Goal: Task Accomplishment & Management: Use online tool/utility

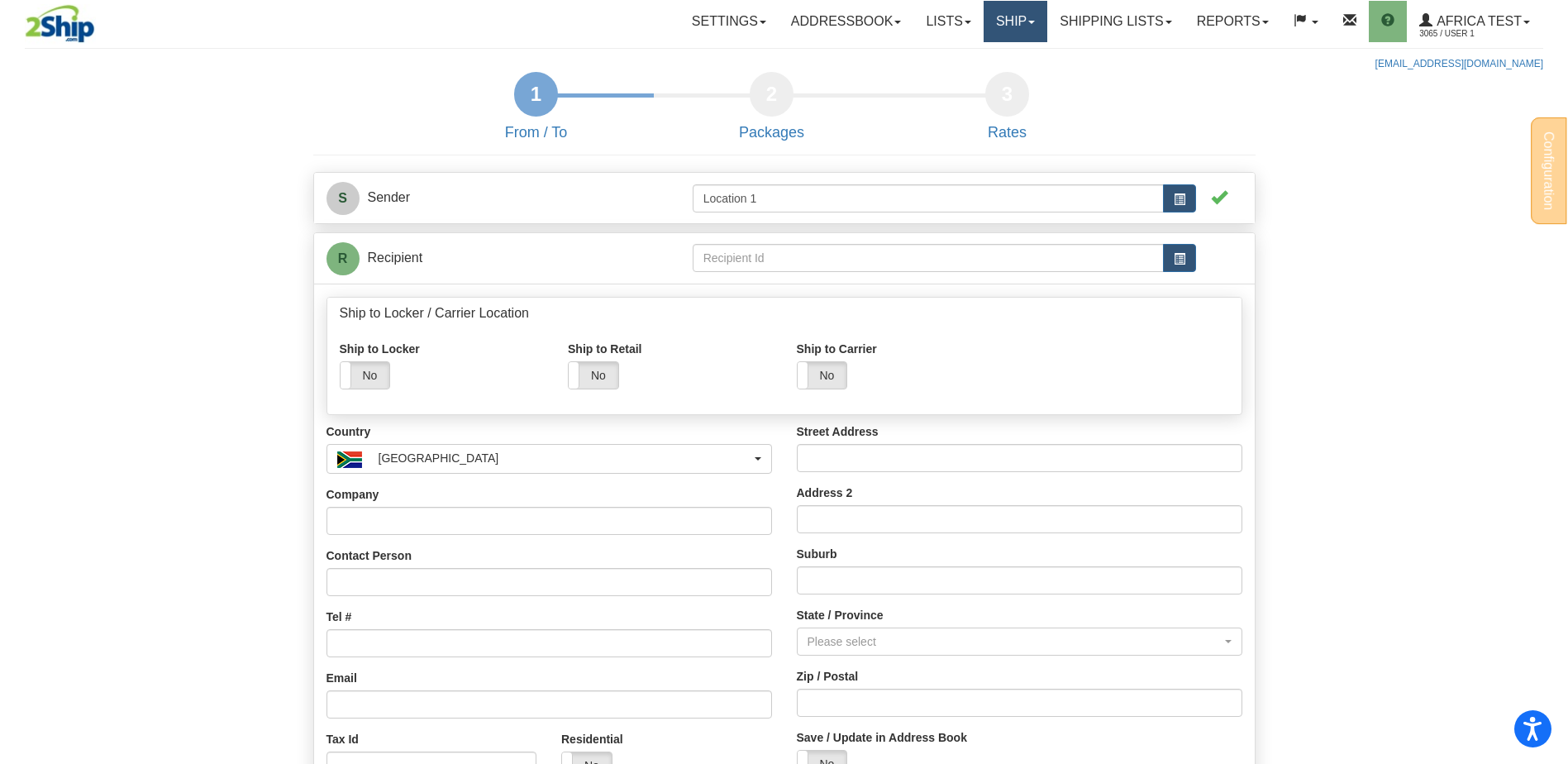
click at [1002, 30] on link "Ship" at bounding box center [1015, 21] width 63 height 41
click at [961, 61] on span "Ship Screen" at bounding box center [945, 58] width 63 height 14
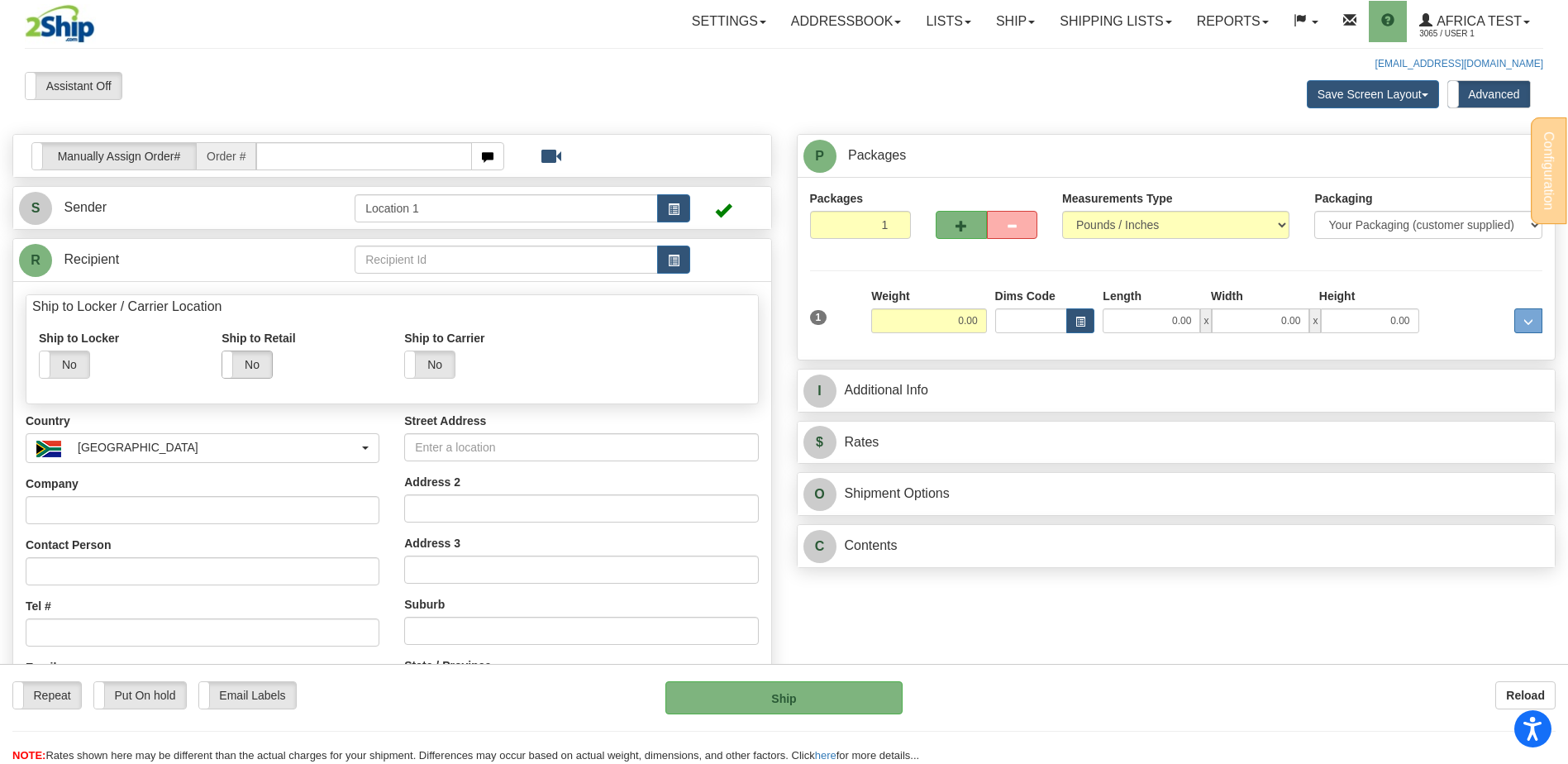
click at [252, 369] on label "No" at bounding box center [247, 364] width 50 height 26
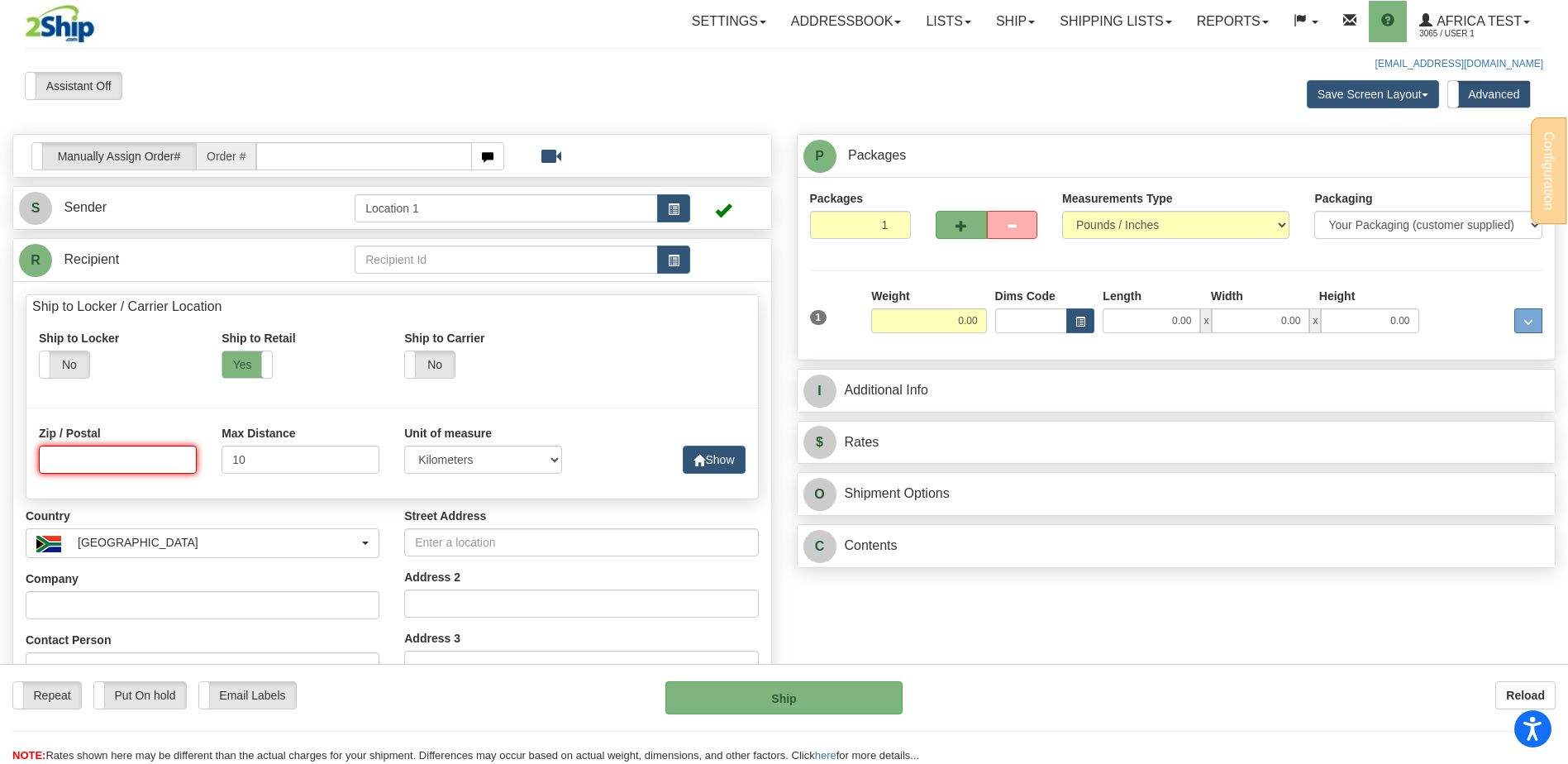
click at [115, 460] on input at bounding box center [117, 459] width 158 height 28
click at [715, 450] on button "Show" at bounding box center [713, 459] width 62 height 28
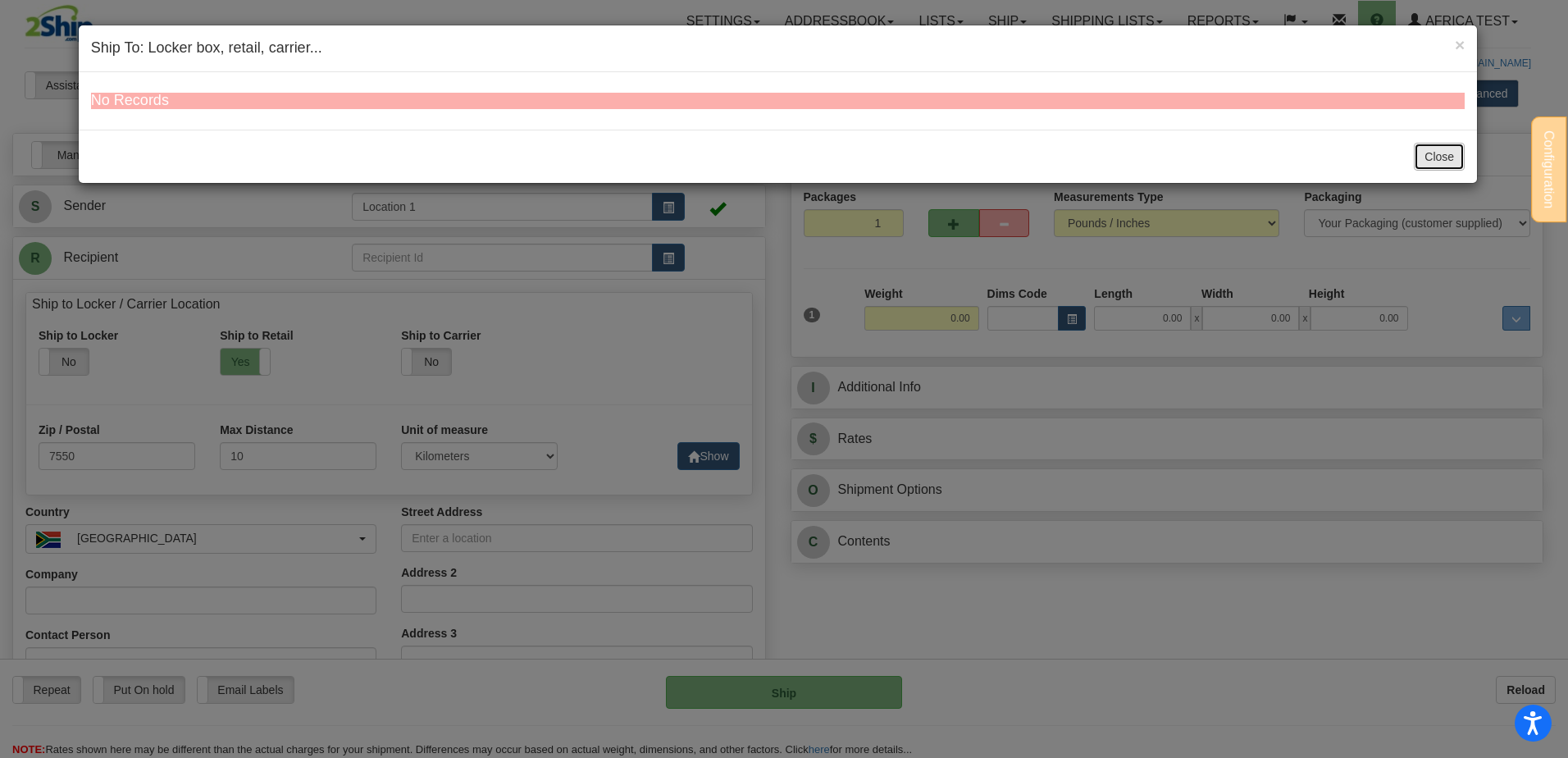
click at [1457, 160] on button "Close" at bounding box center [1439, 156] width 51 height 28
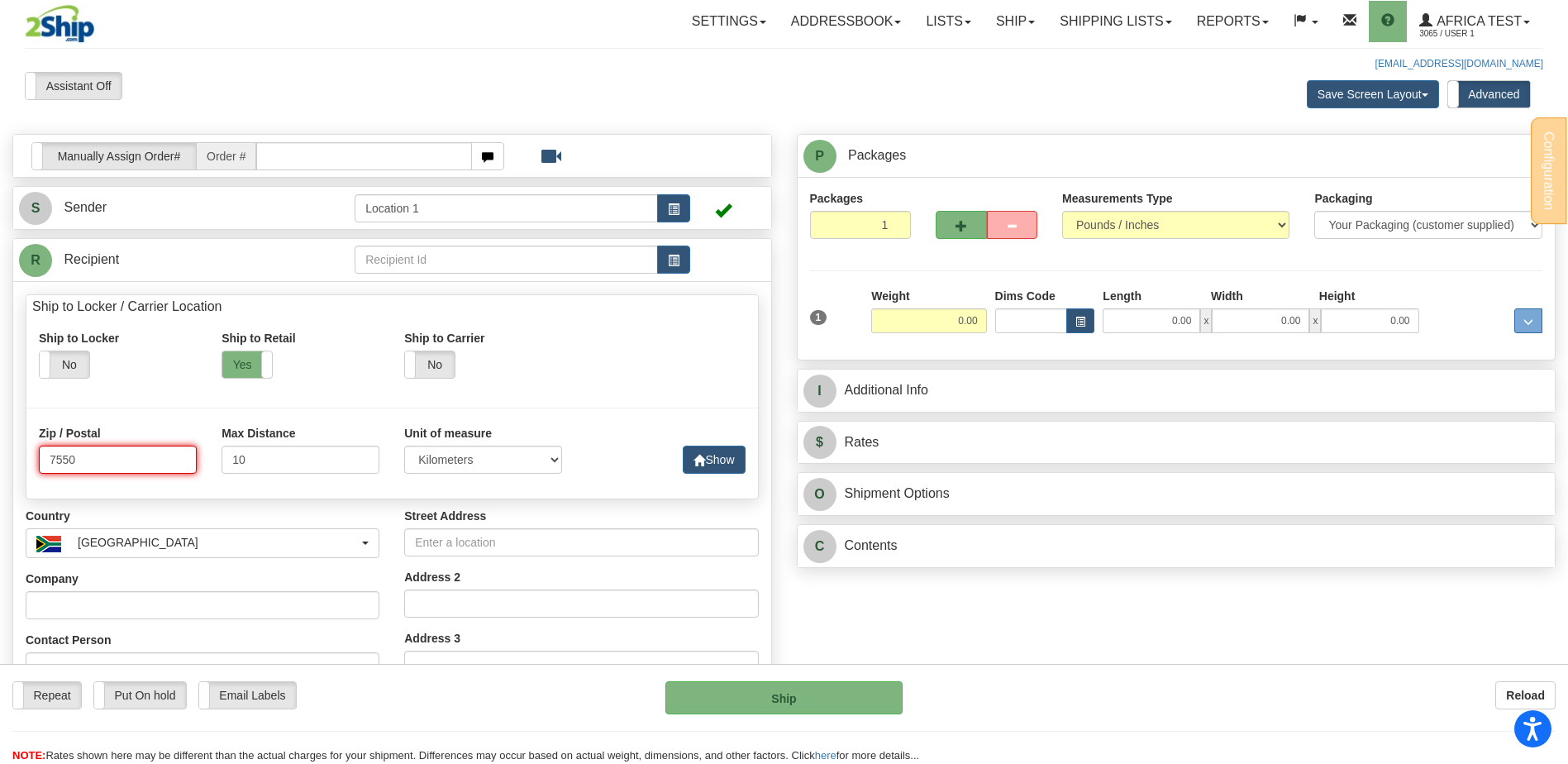
drag, startPoint x: 141, startPoint y: 462, endPoint x: 12, endPoint y: 459, distance: 129.0
click at [12, 459] on div "Manually Assign Order# Manually Assign Order# Order # S" at bounding box center [392, 605] width 784 height 944
type input "7551"
click button "Delete" at bounding box center [0, 0] width 0 height 0
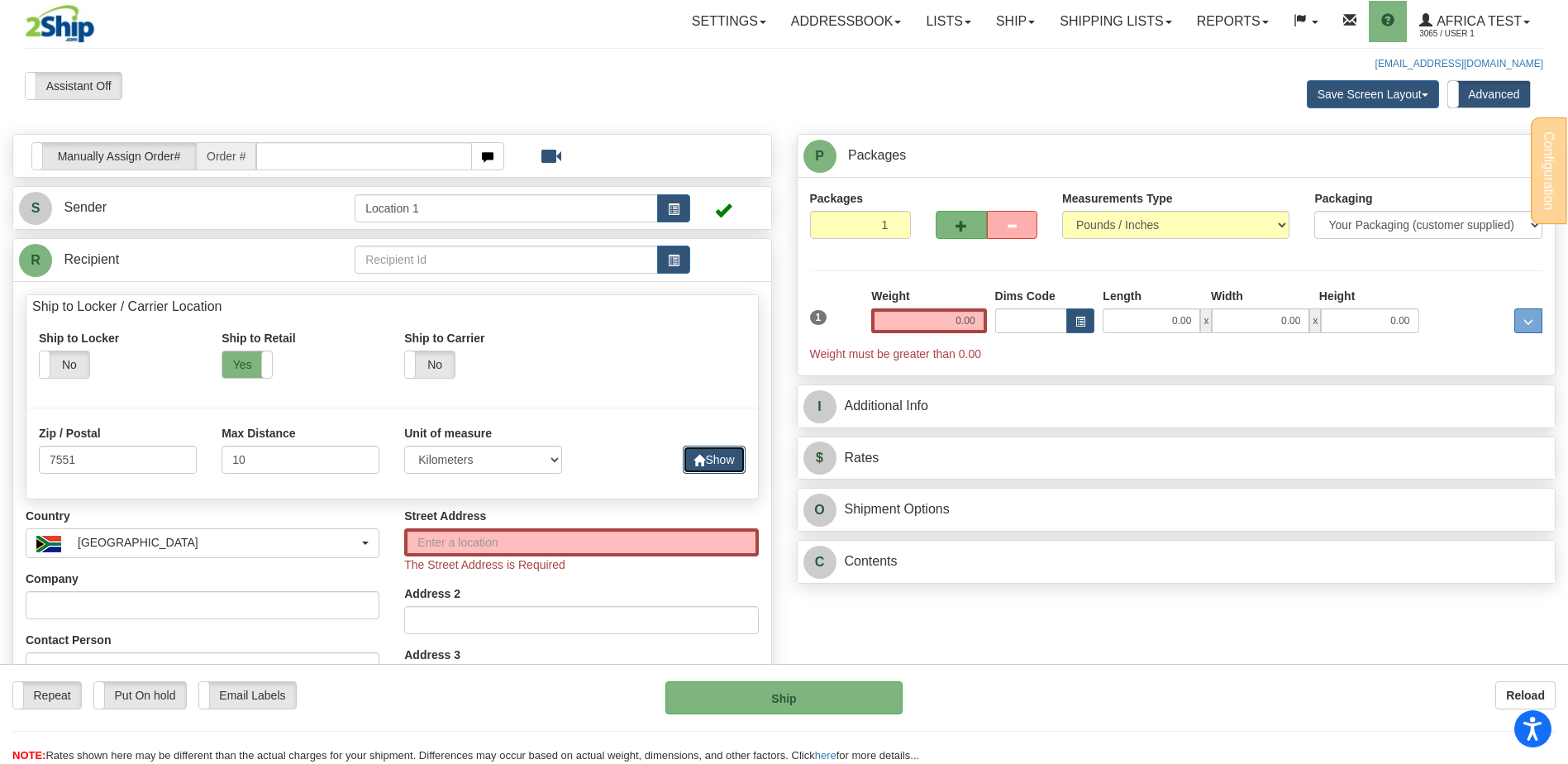
click at [723, 459] on button "Show" at bounding box center [713, 459] width 62 height 28
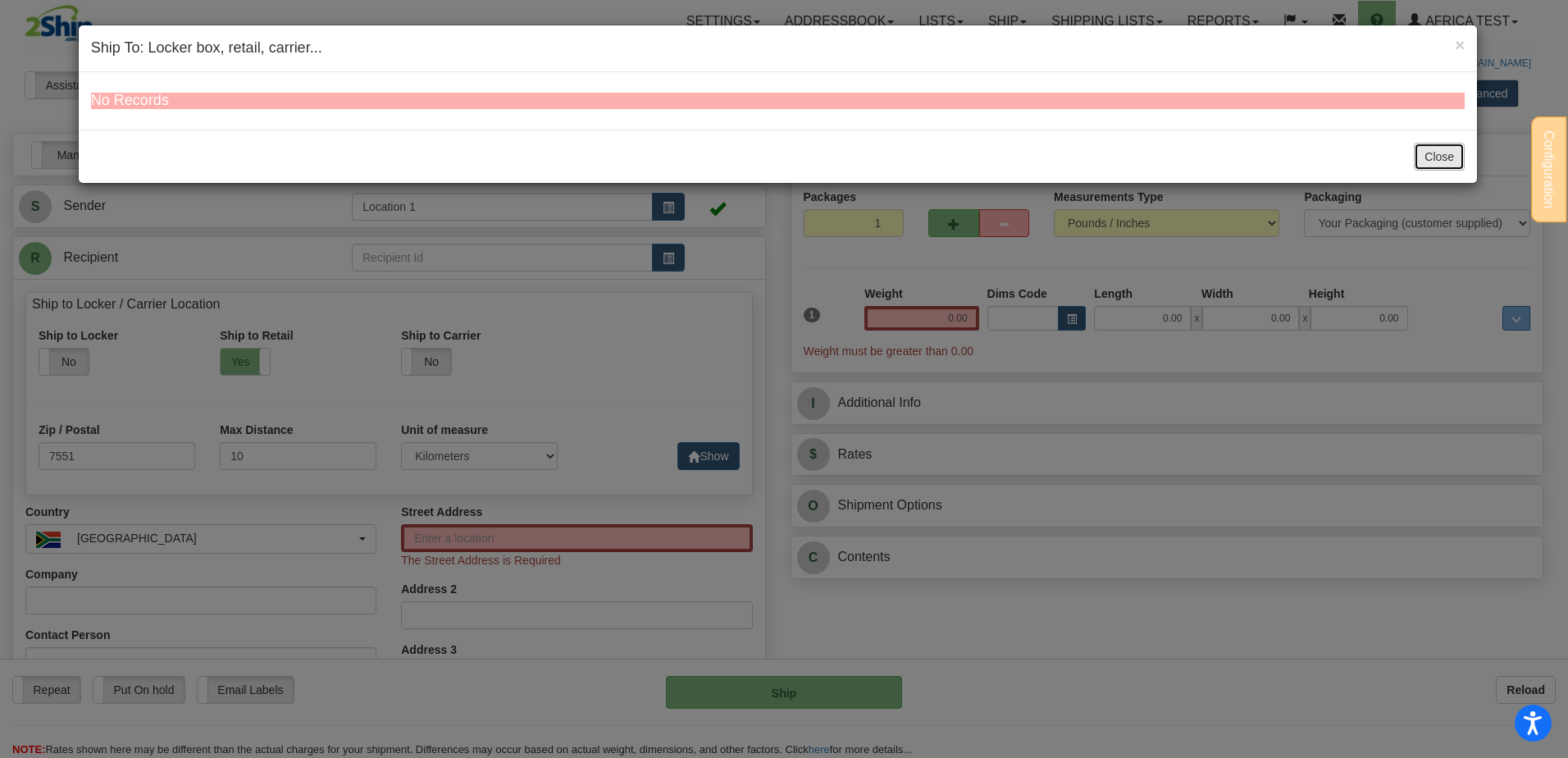
click at [1436, 162] on button "Close" at bounding box center [1439, 156] width 51 height 28
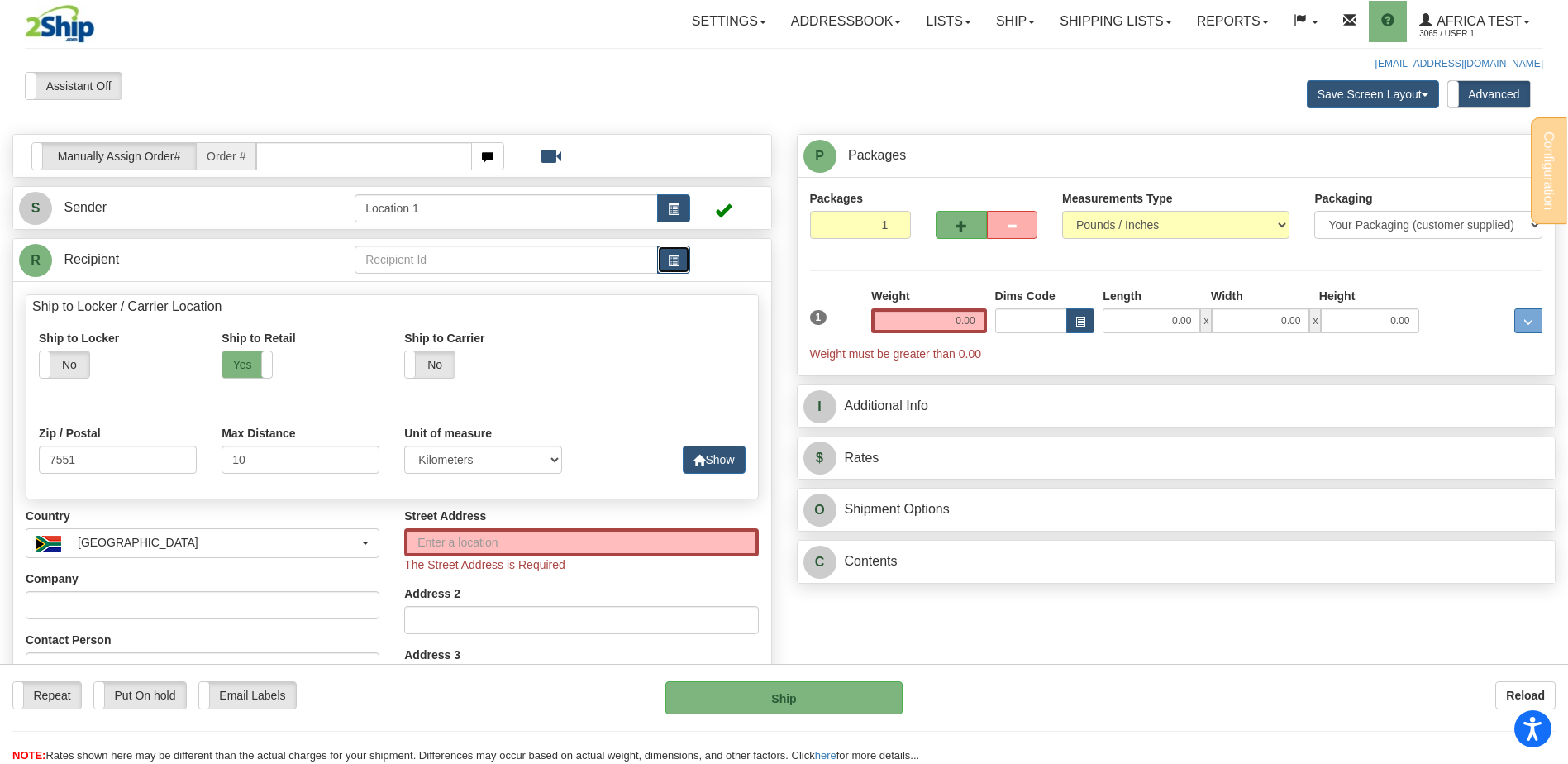
click at [680, 261] on button "button" at bounding box center [673, 259] width 33 height 28
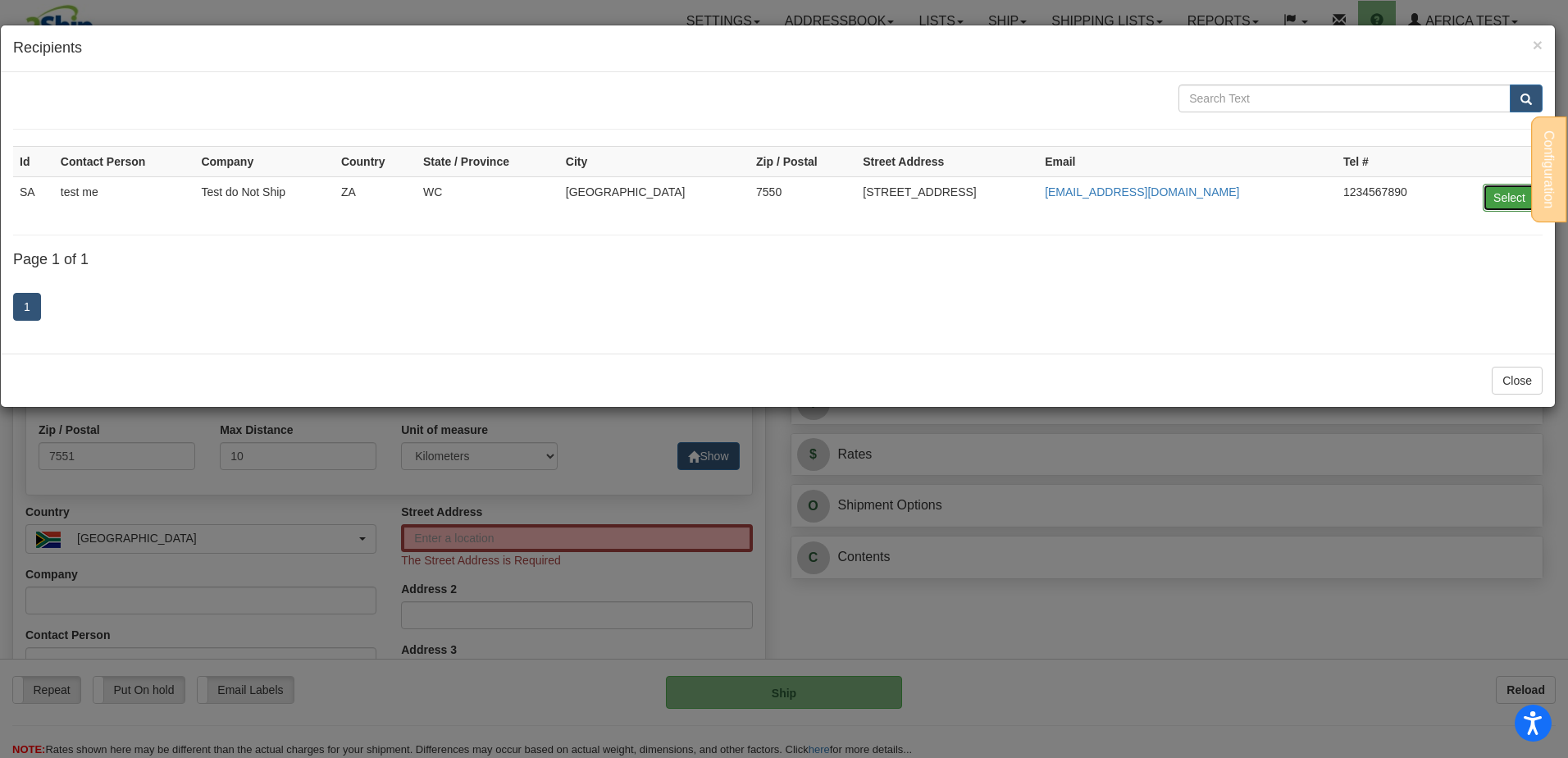
click at [1497, 195] on button "Select" at bounding box center [1509, 197] width 54 height 28
type input "SA"
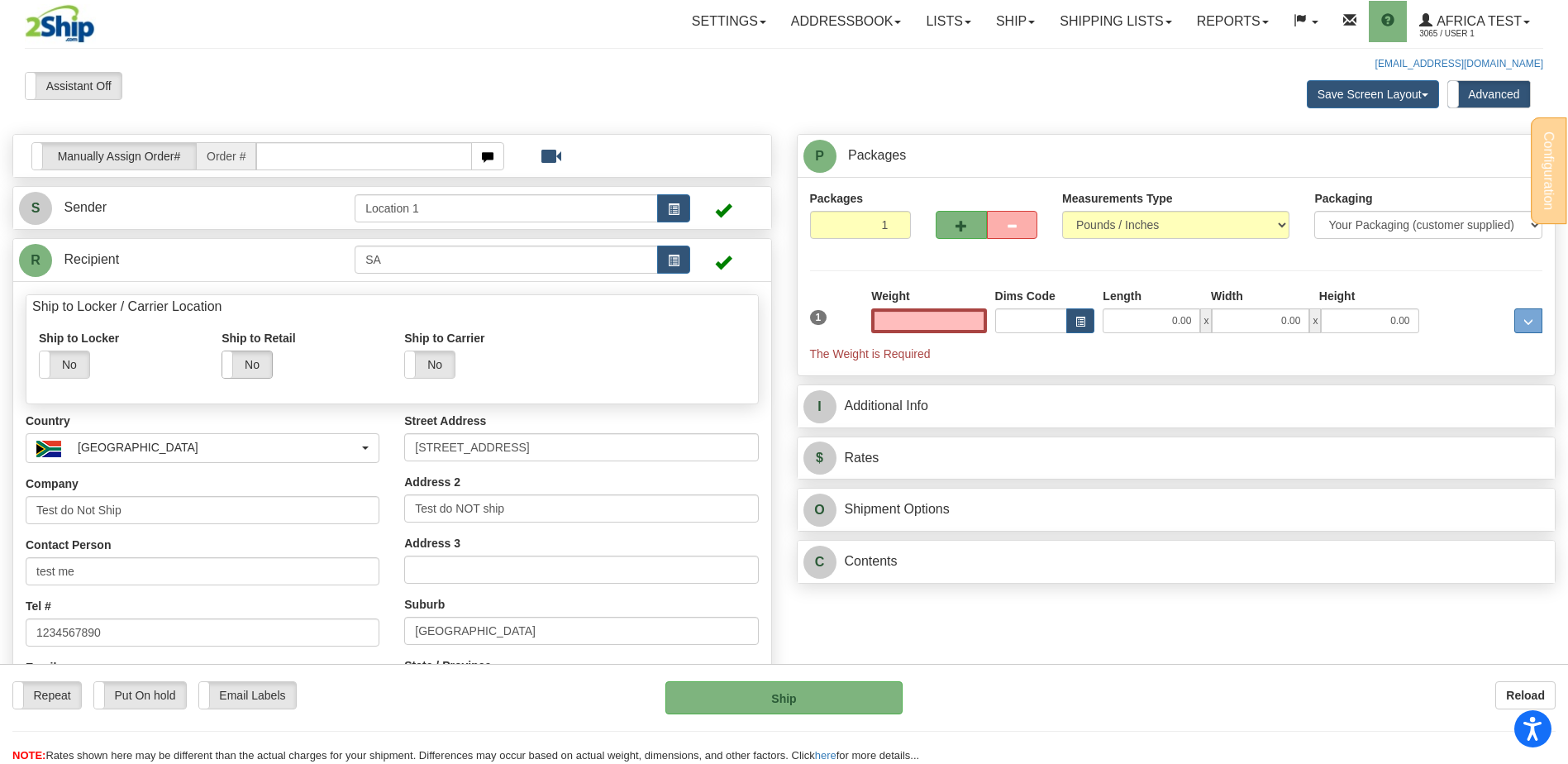
type input "0.00"
click at [246, 357] on label "No" at bounding box center [247, 364] width 50 height 26
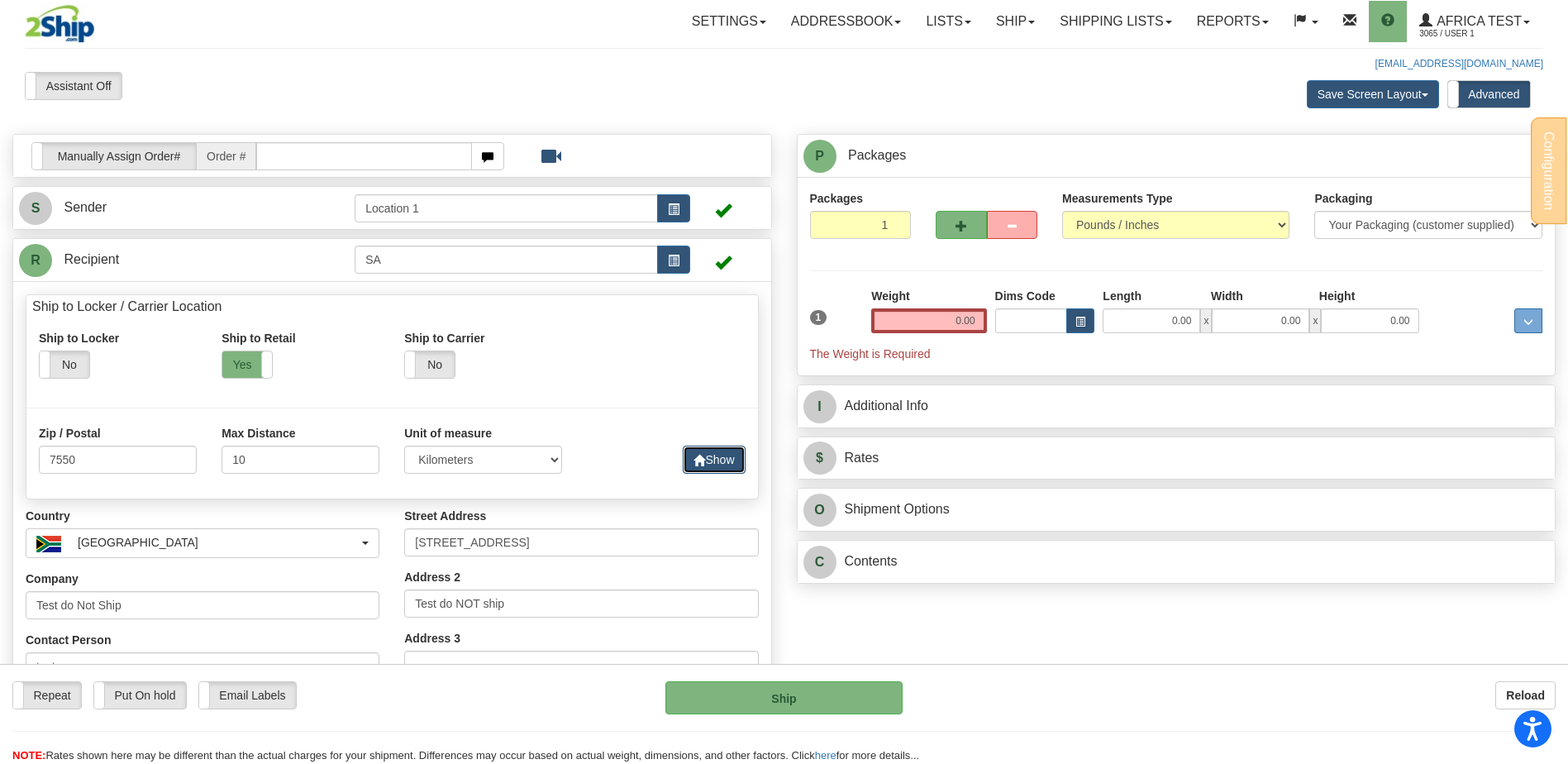
click at [710, 459] on button "Show" at bounding box center [713, 459] width 62 height 28
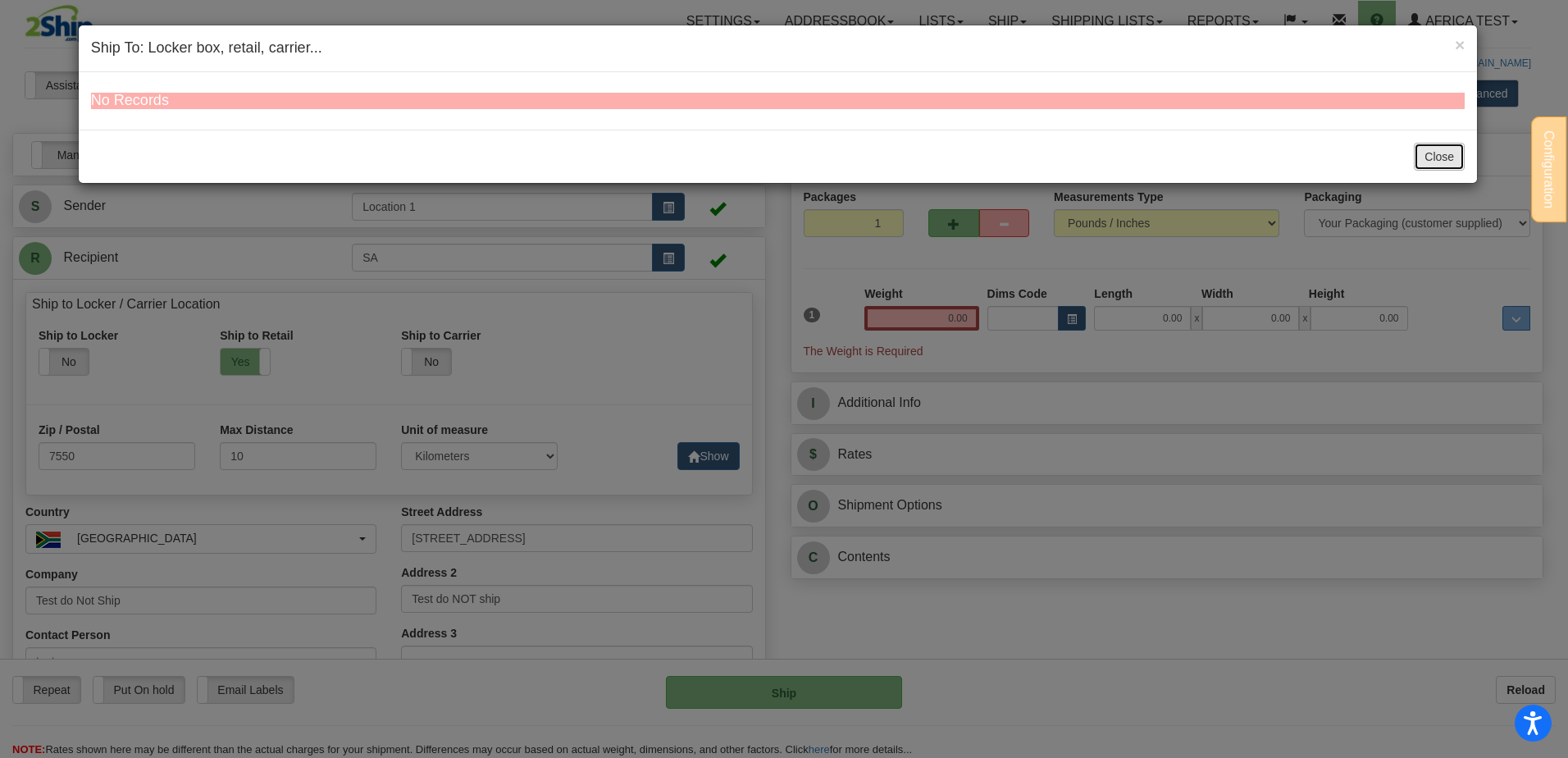
click at [1443, 158] on button "Close" at bounding box center [1439, 156] width 51 height 28
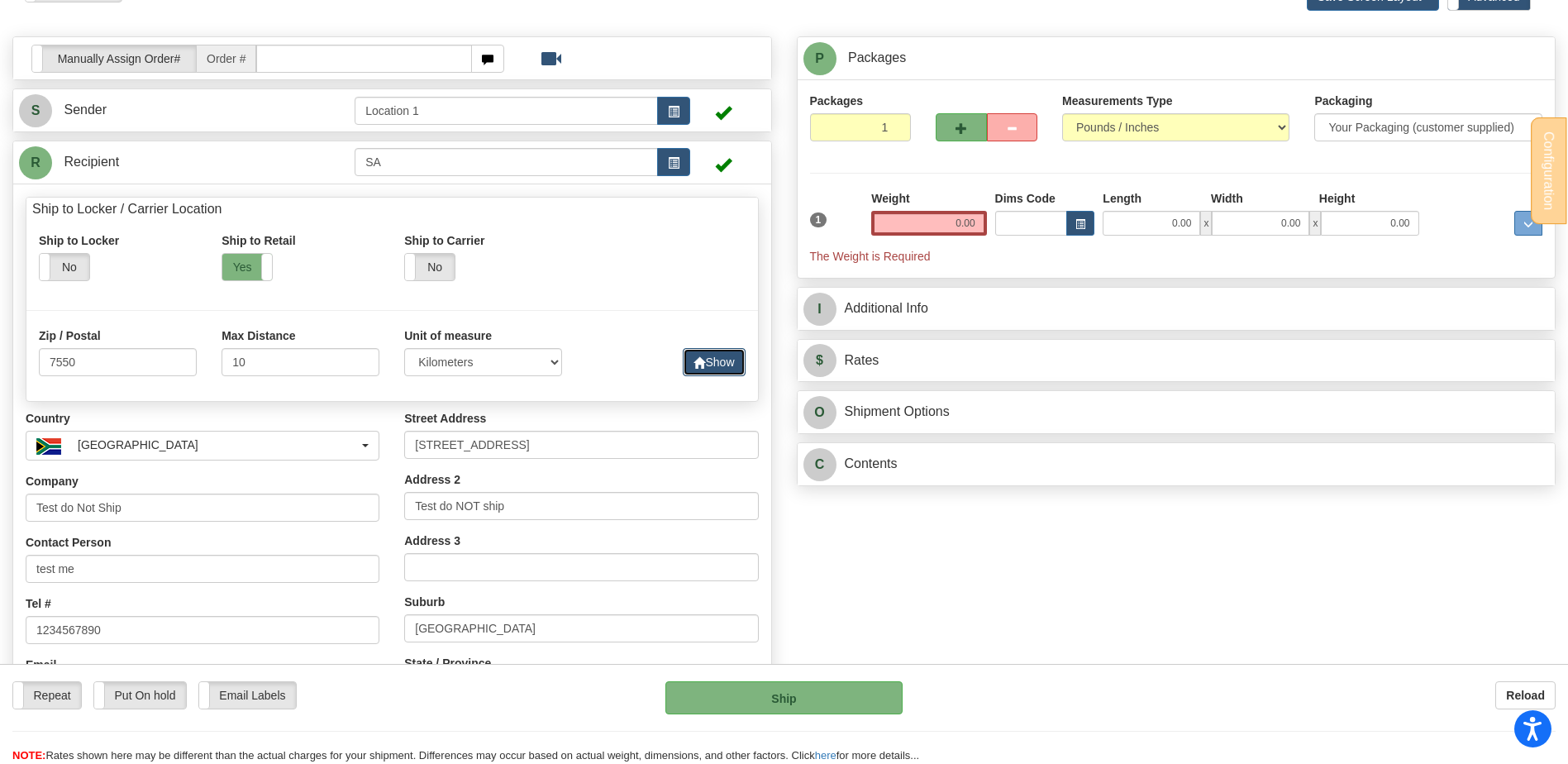
scroll to position [138, 0]
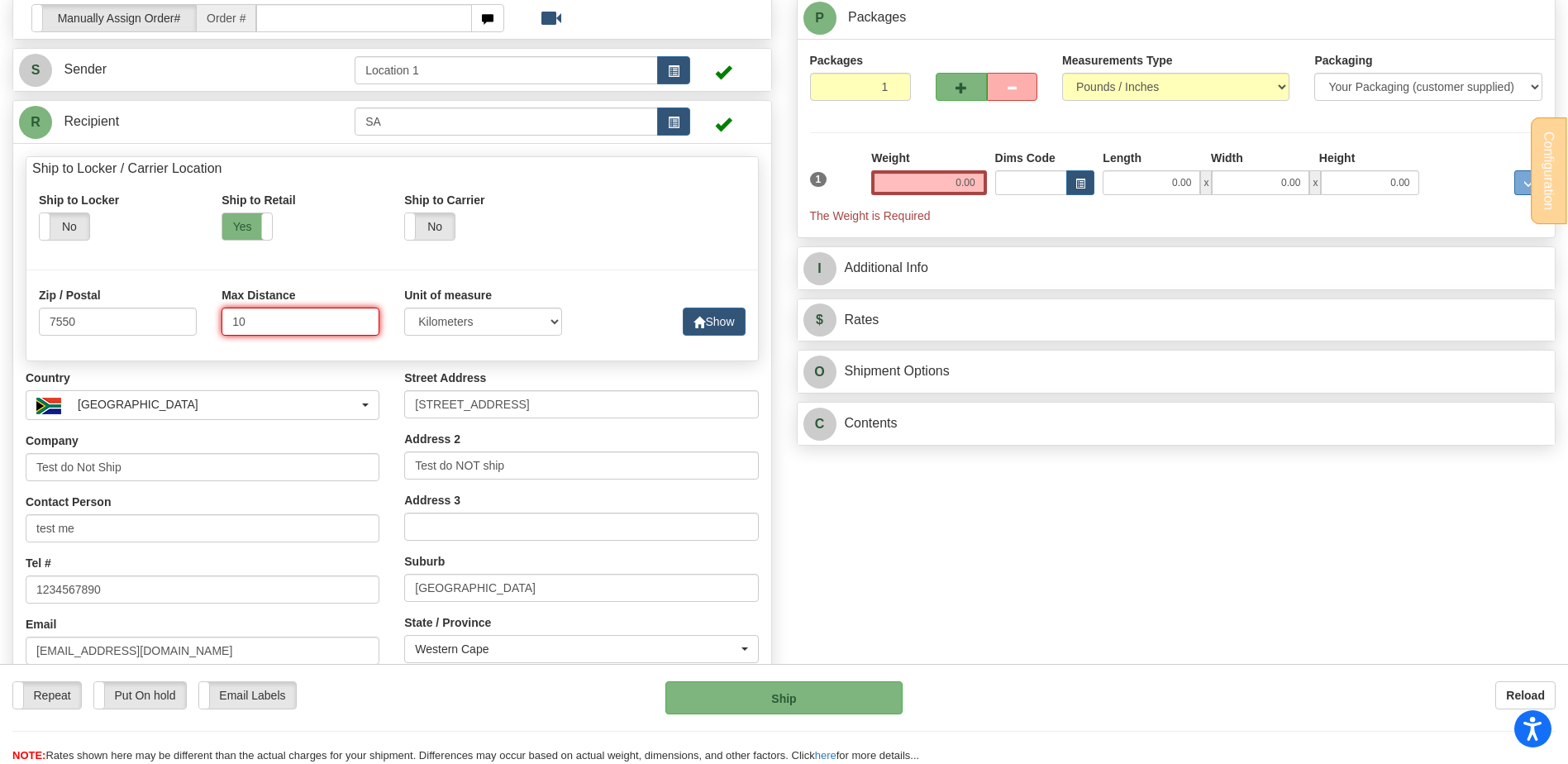
click at [268, 320] on input "10" at bounding box center [300, 321] width 158 height 28
type input "100"
click at [717, 319] on button "Show" at bounding box center [713, 321] width 62 height 28
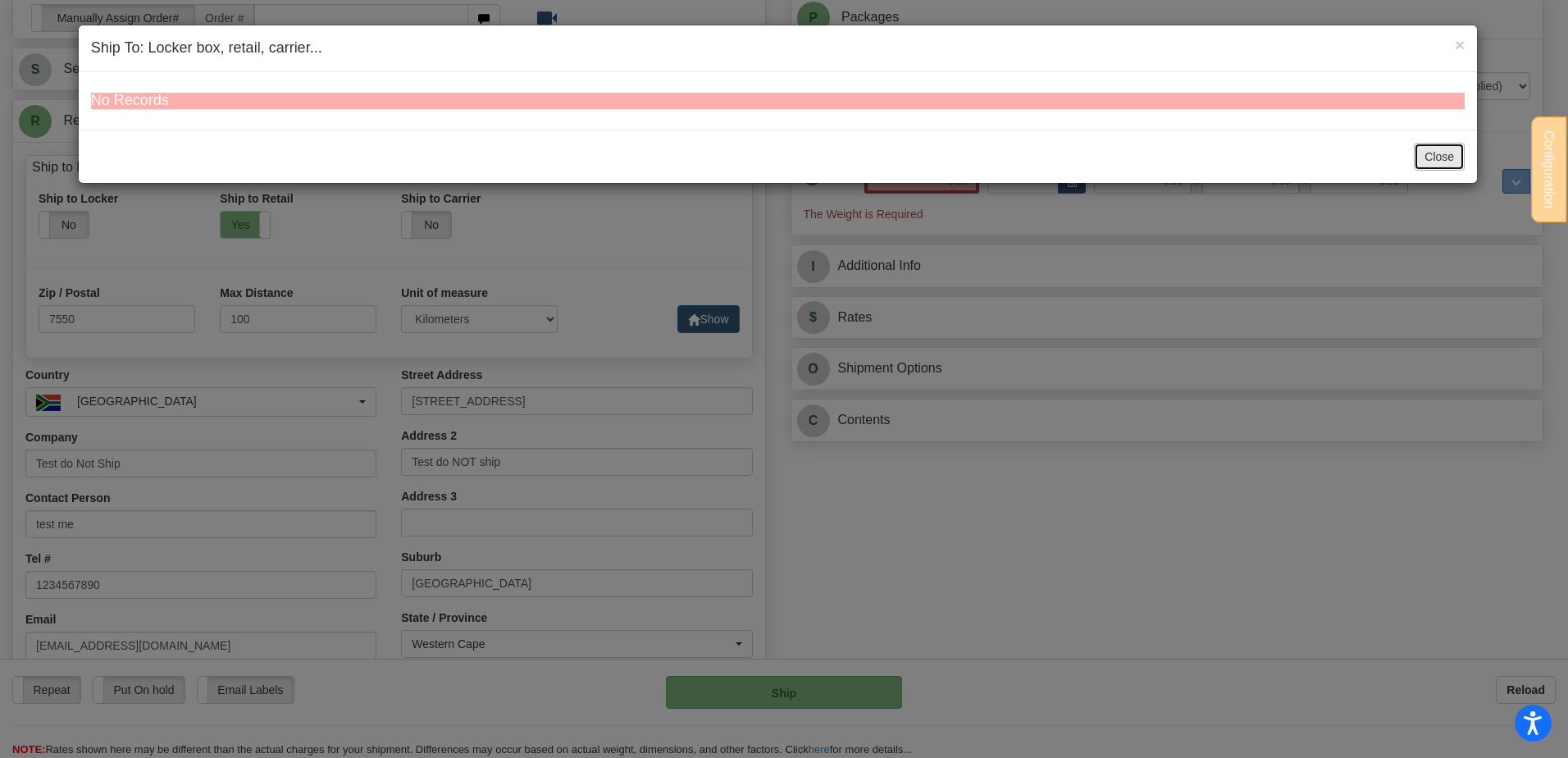
click at [1436, 162] on button "Close" at bounding box center [1439, 156] width 51 height 28
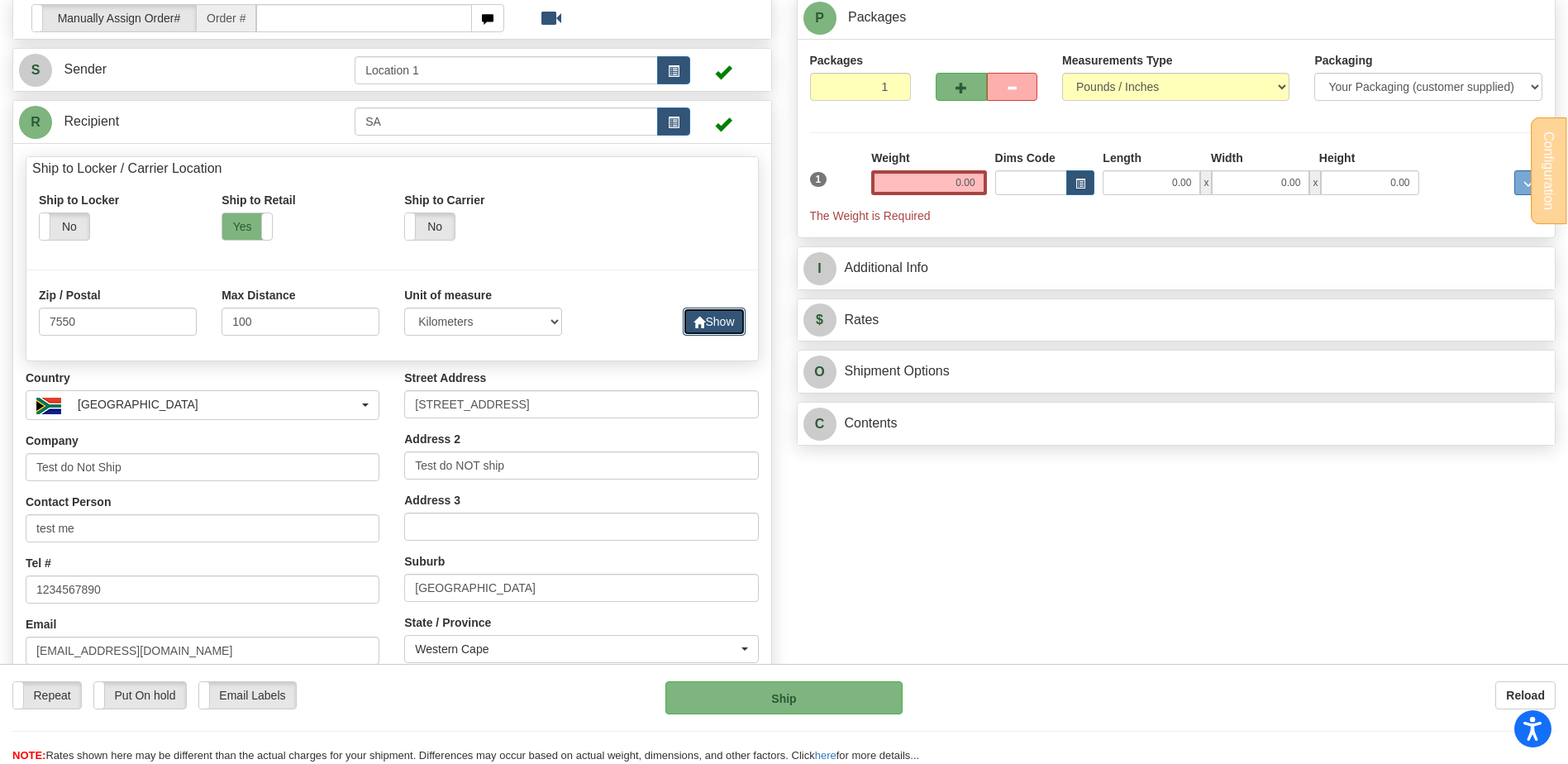
click at [720, 322] on button "Show" at bounding box center [713, 321] width 62 height 28
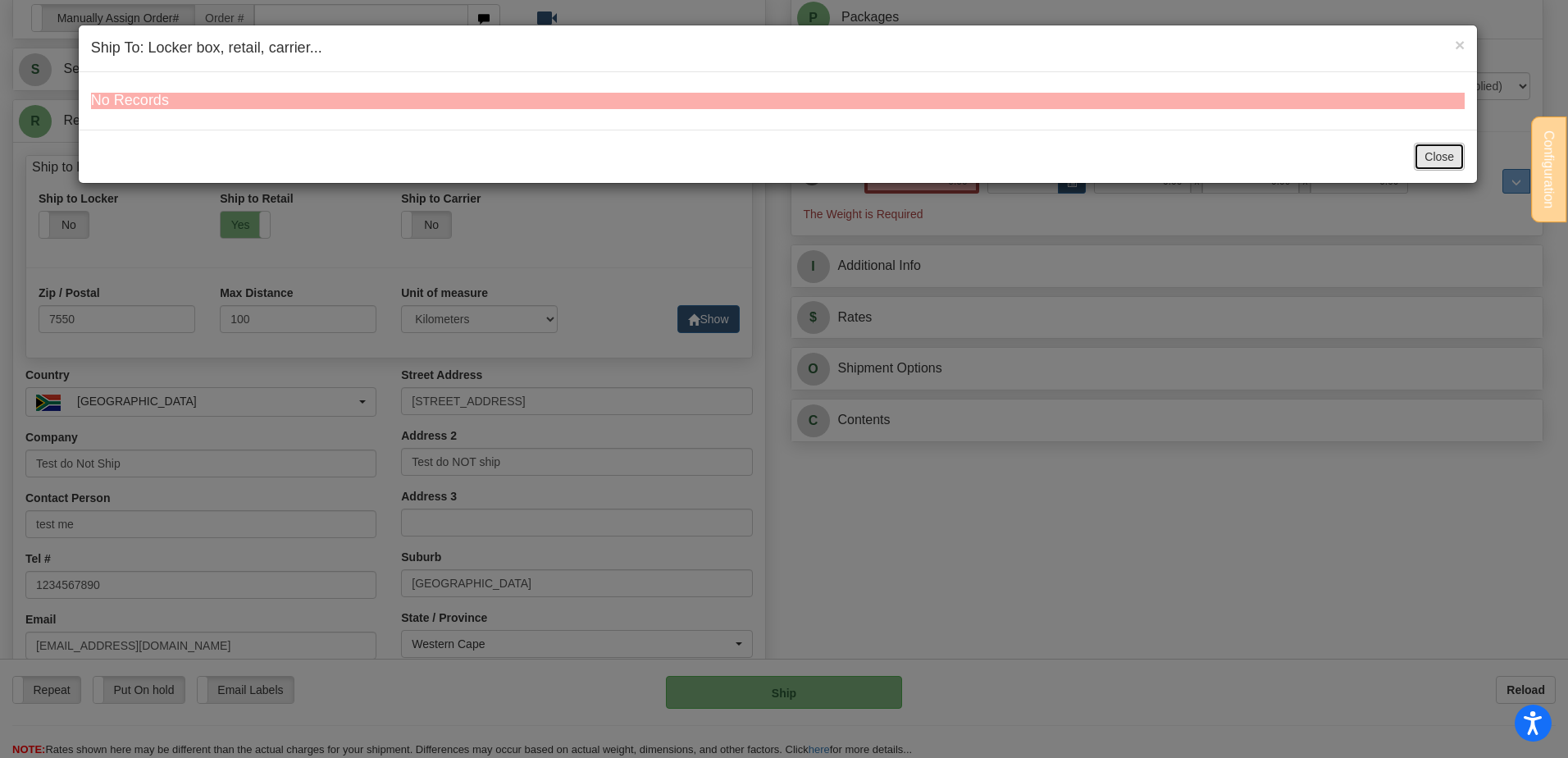
click at [1442, 154] on button "Close" at bounding box center [1439, 156] width 51 height 28
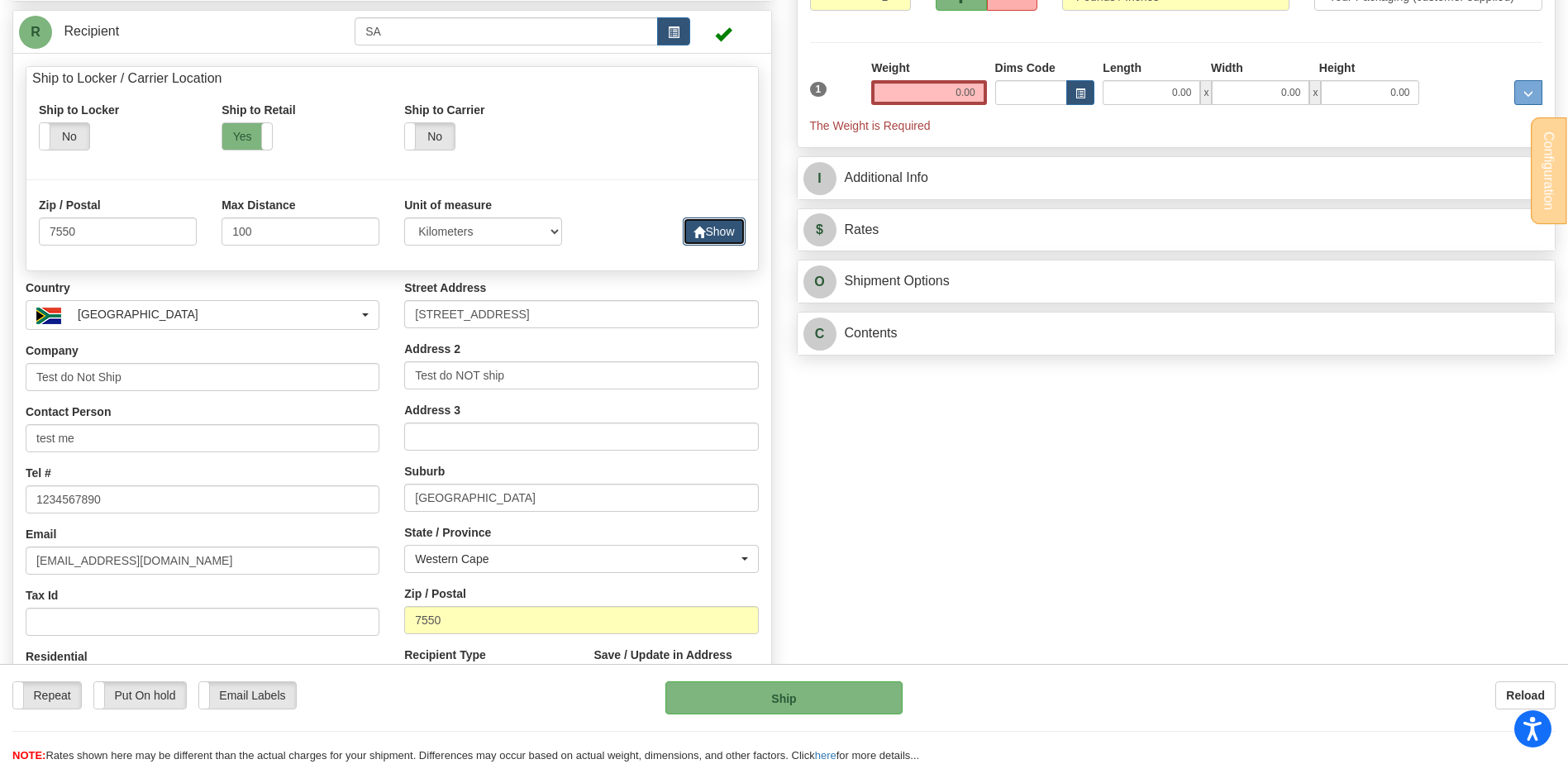
scroll to position [413, 0]
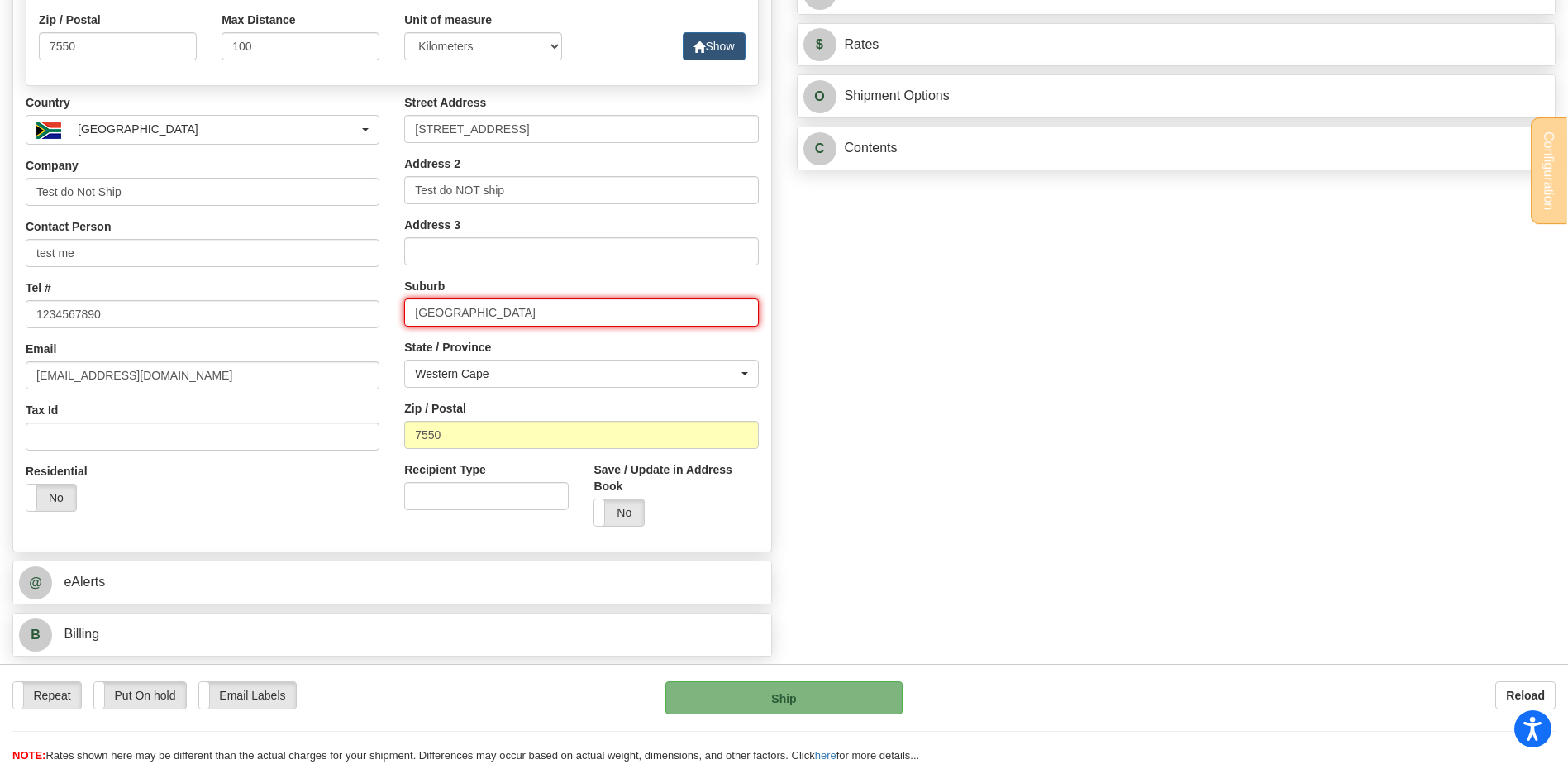
drag, startPoint x: 497, startPoint y: 318, endPoint x: 272, endPoint y: 321, distance: 225.0
click at [272, 321] on div "Country [GEOGRAPHIC_DATA] [GEOGRAPHIC_DATA] [GEOGRAPHIC_DATA] [US_STATE] [GEOGR…" at bounding box center [392, 317] width 758 height 445
click at [420, 317] on input "[GEOGRAPHIC_DATA]" at bounding box center [580, 312] width 354 height 28
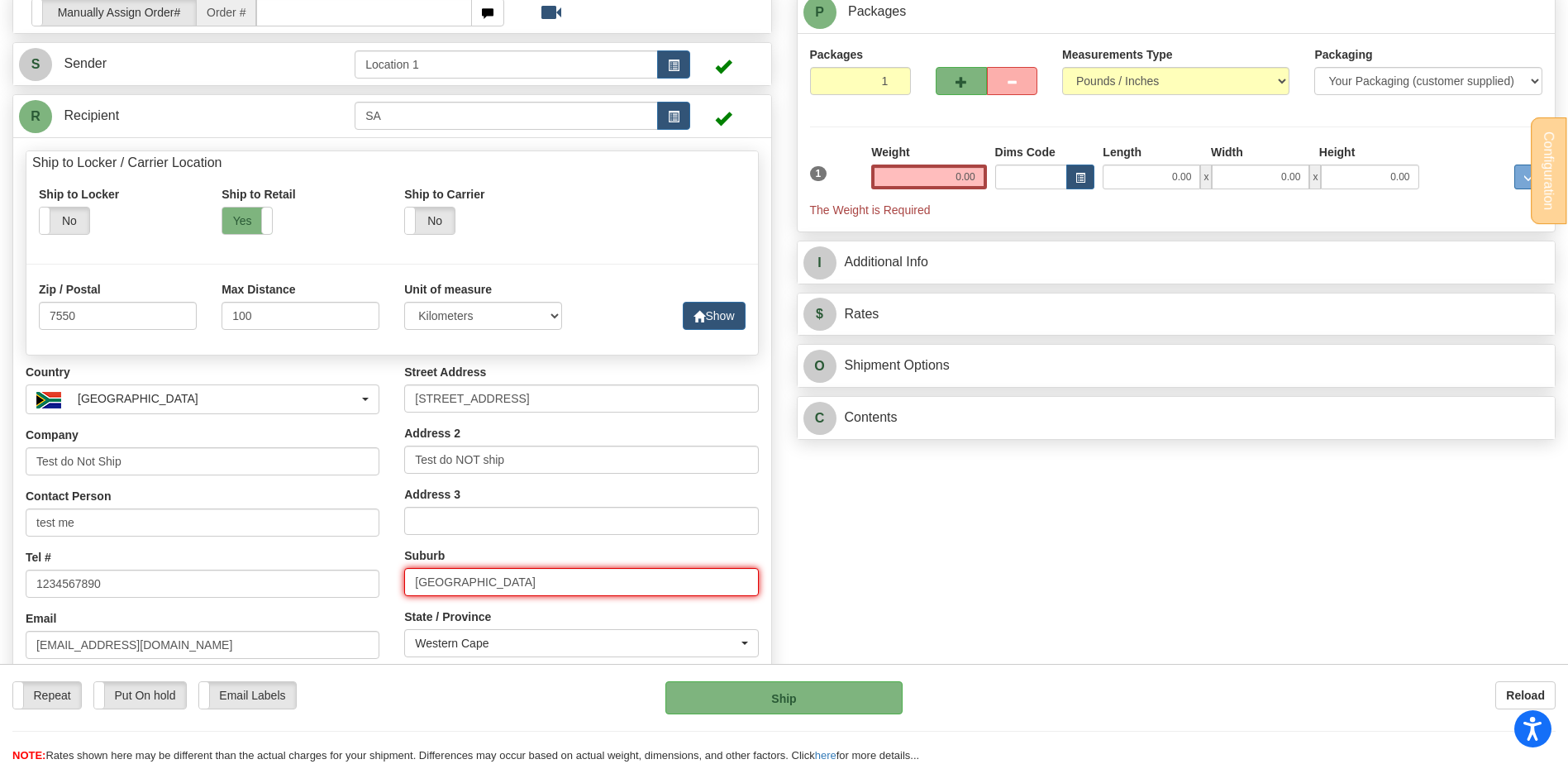
scroll to position [138, 0]
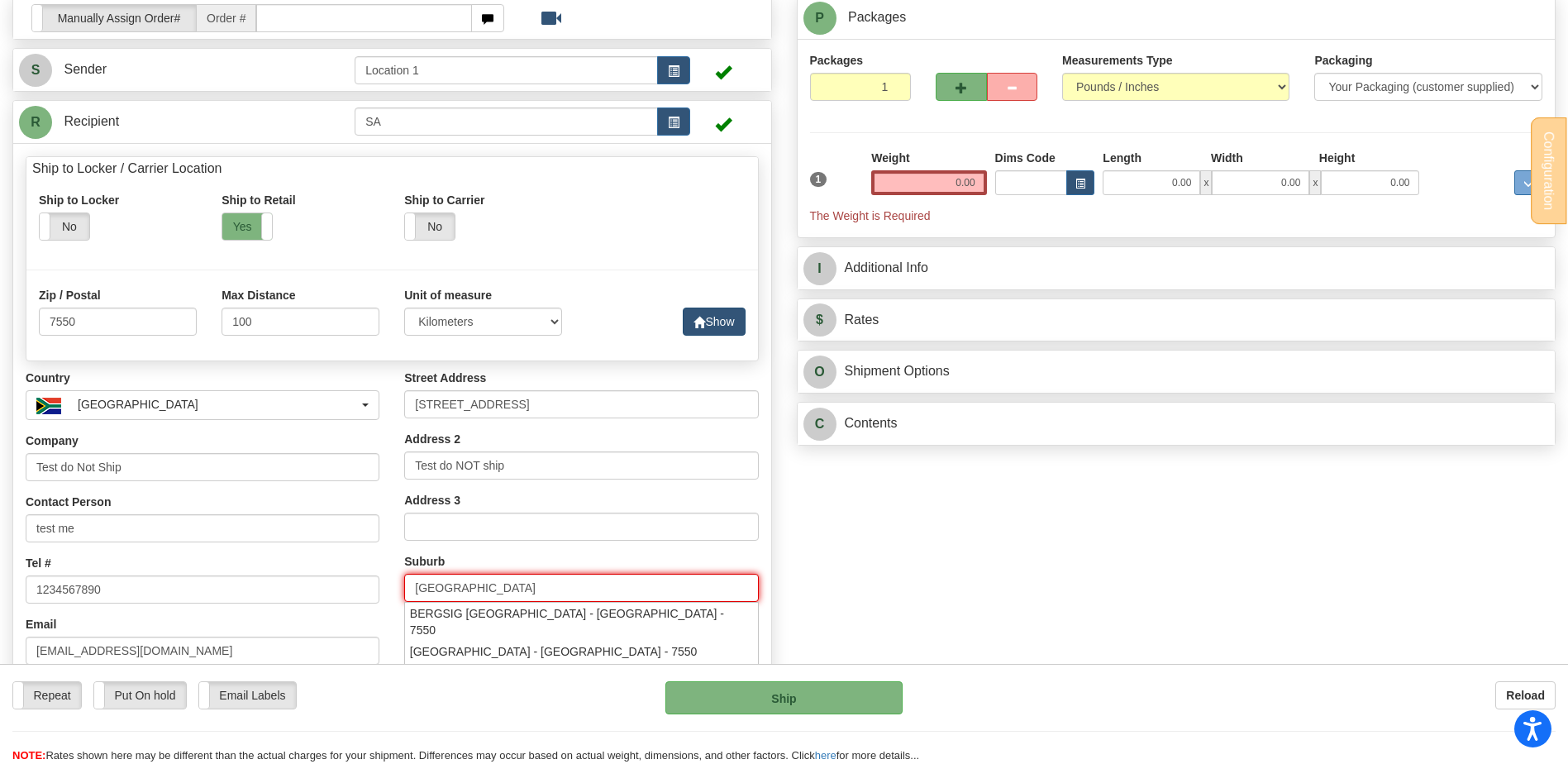
type input "[GEOGRAPHIC_DATA]"
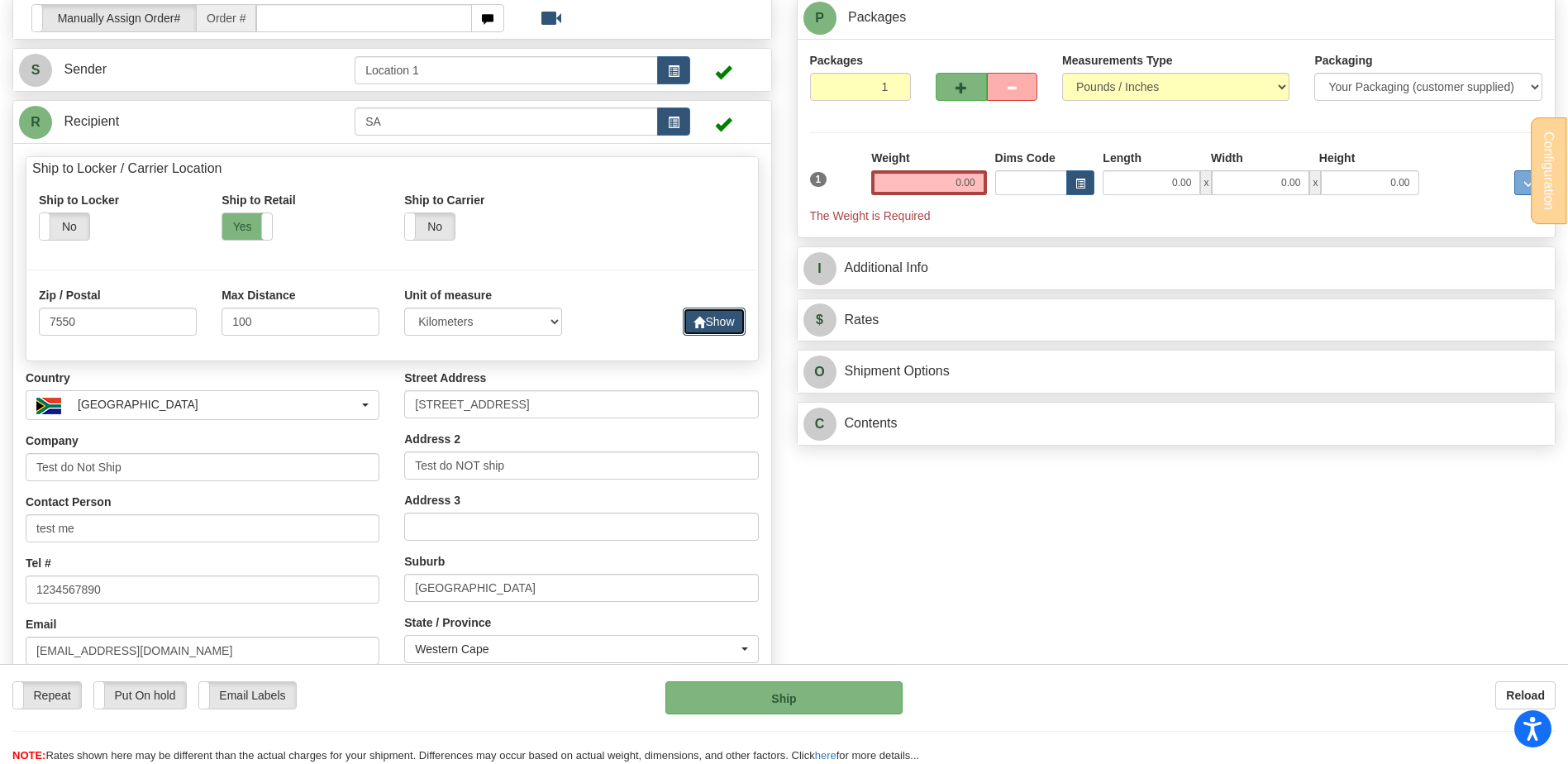
click at [706, 313] on button "Show" at bounding box center [713, 321] width 62 height 28
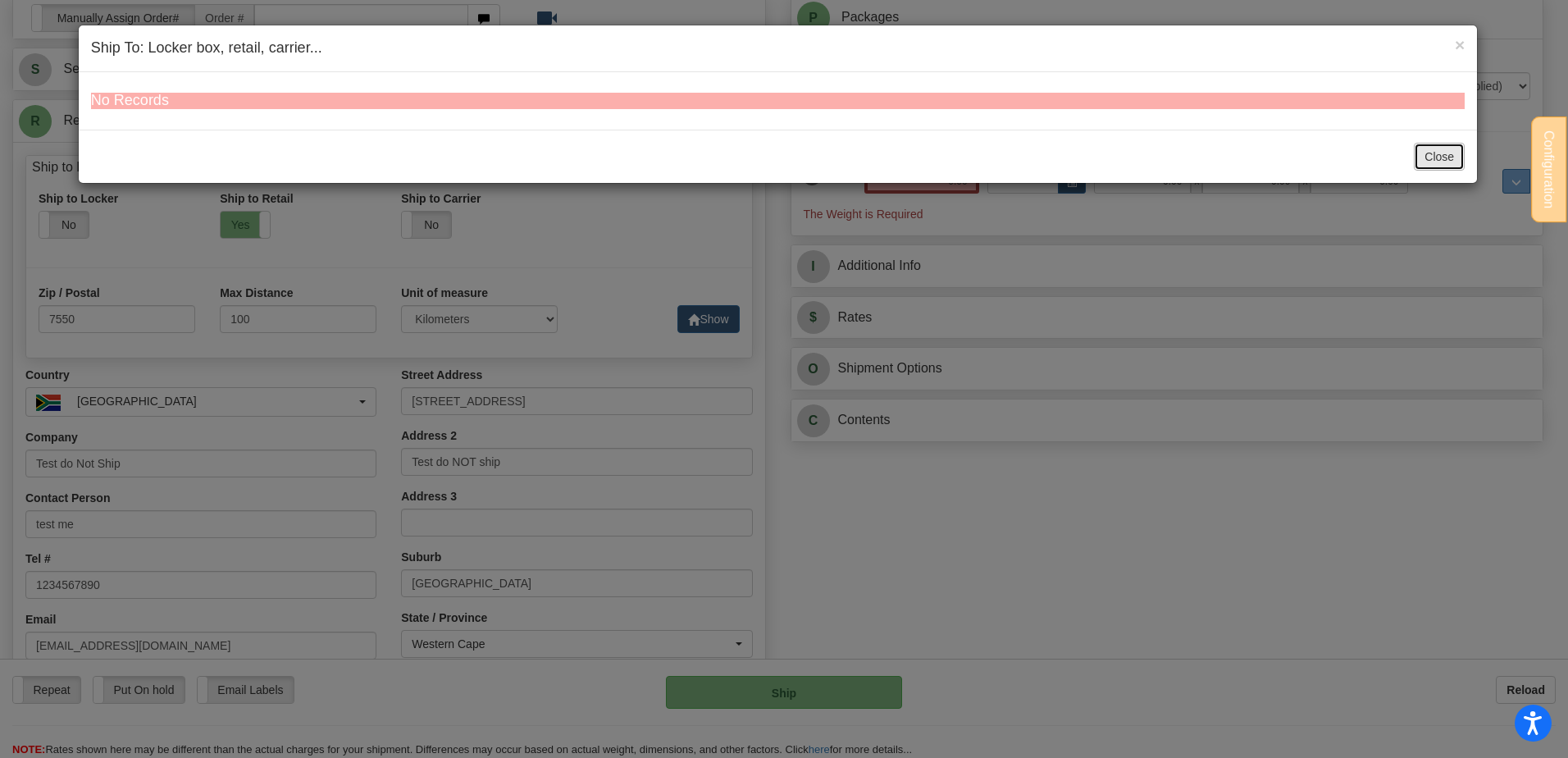
click at [1436, 157] on button "Close" at bounding box center [1439, 156] width 51 height 28
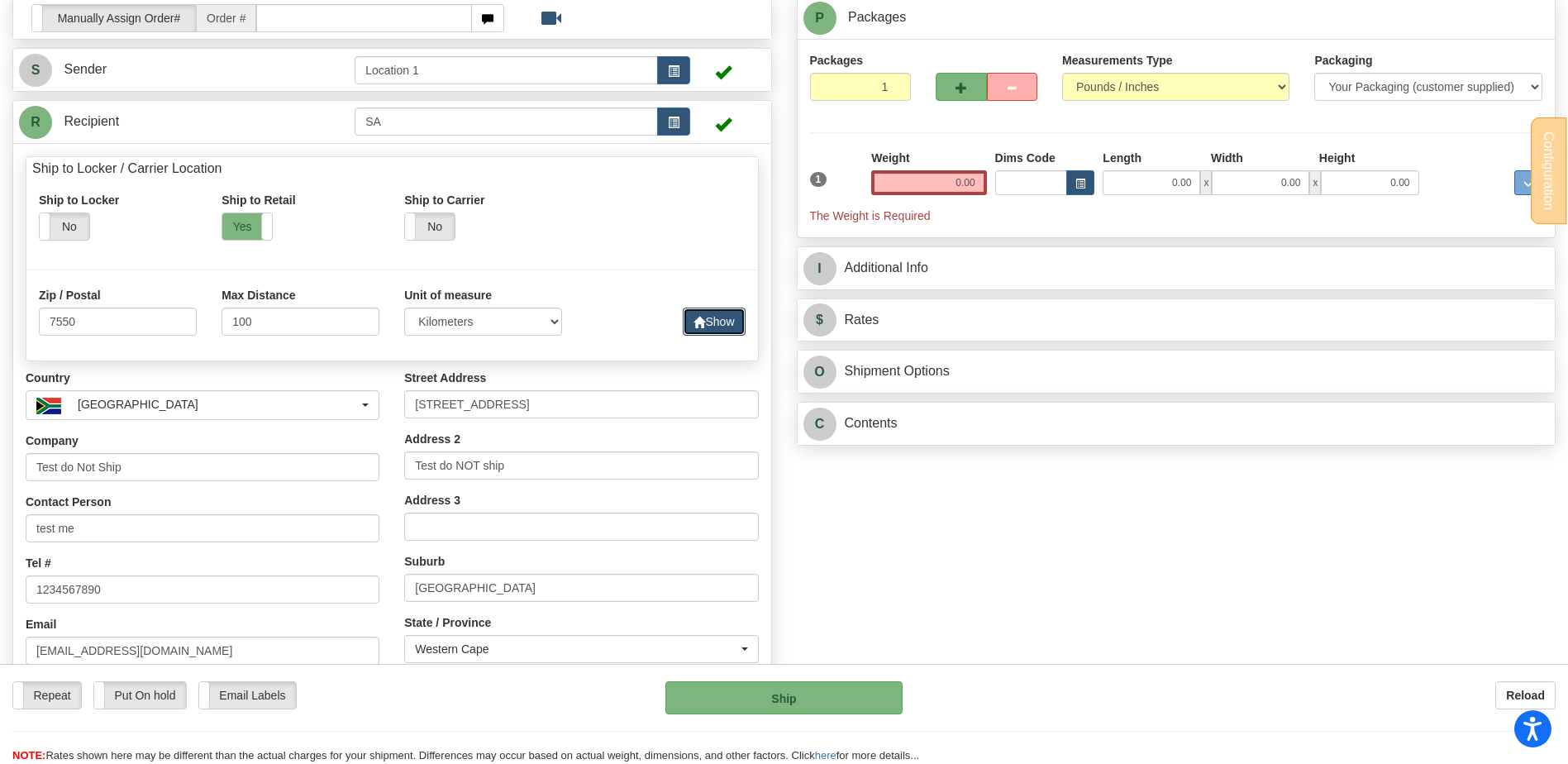
click at [698, 327] on span "button" at bounding box center [700, 323] width 12 height 11
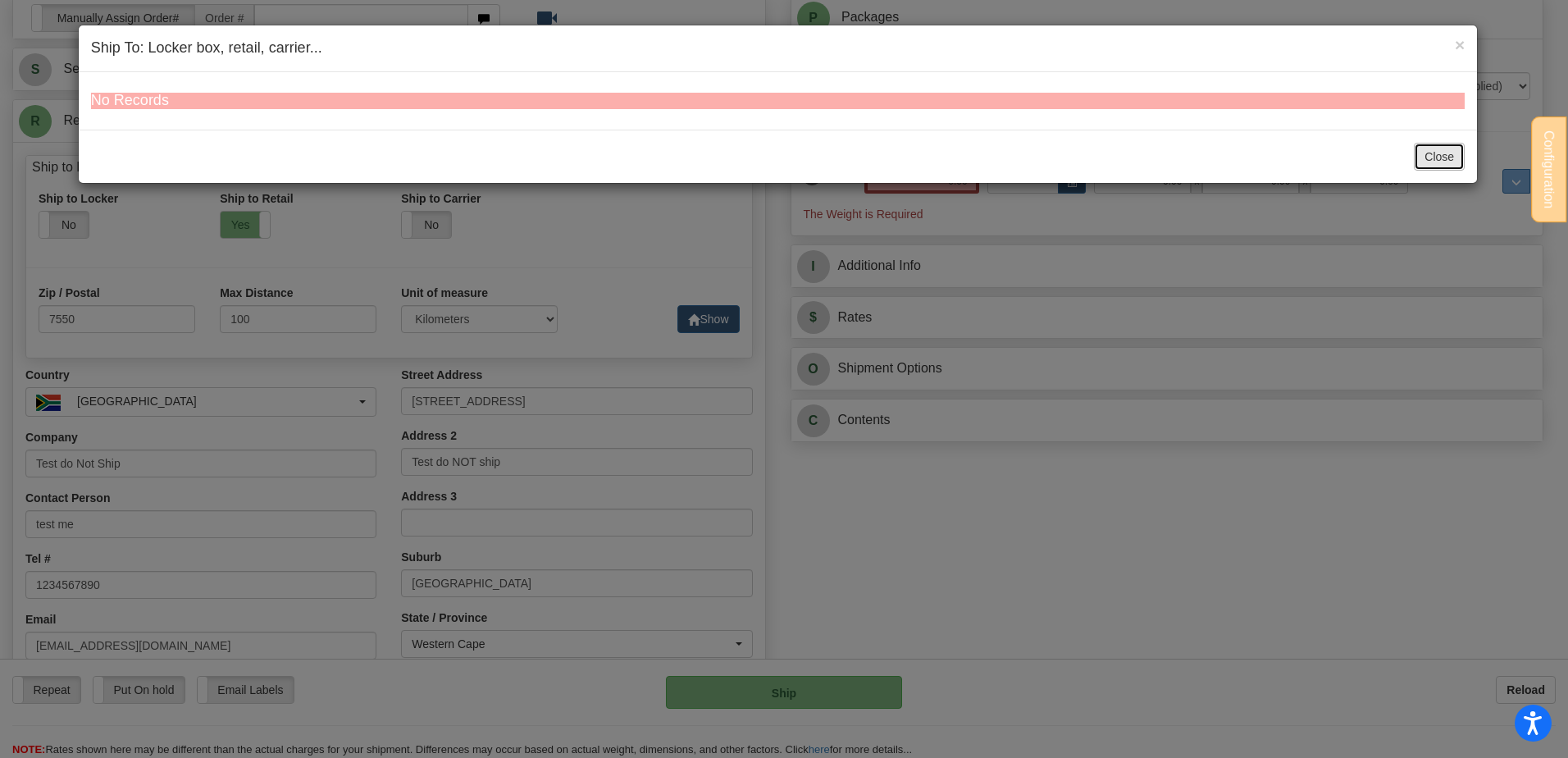
click at [1426, 153] on button "Close" at bounding box center [1439, 156] width 51 height 28
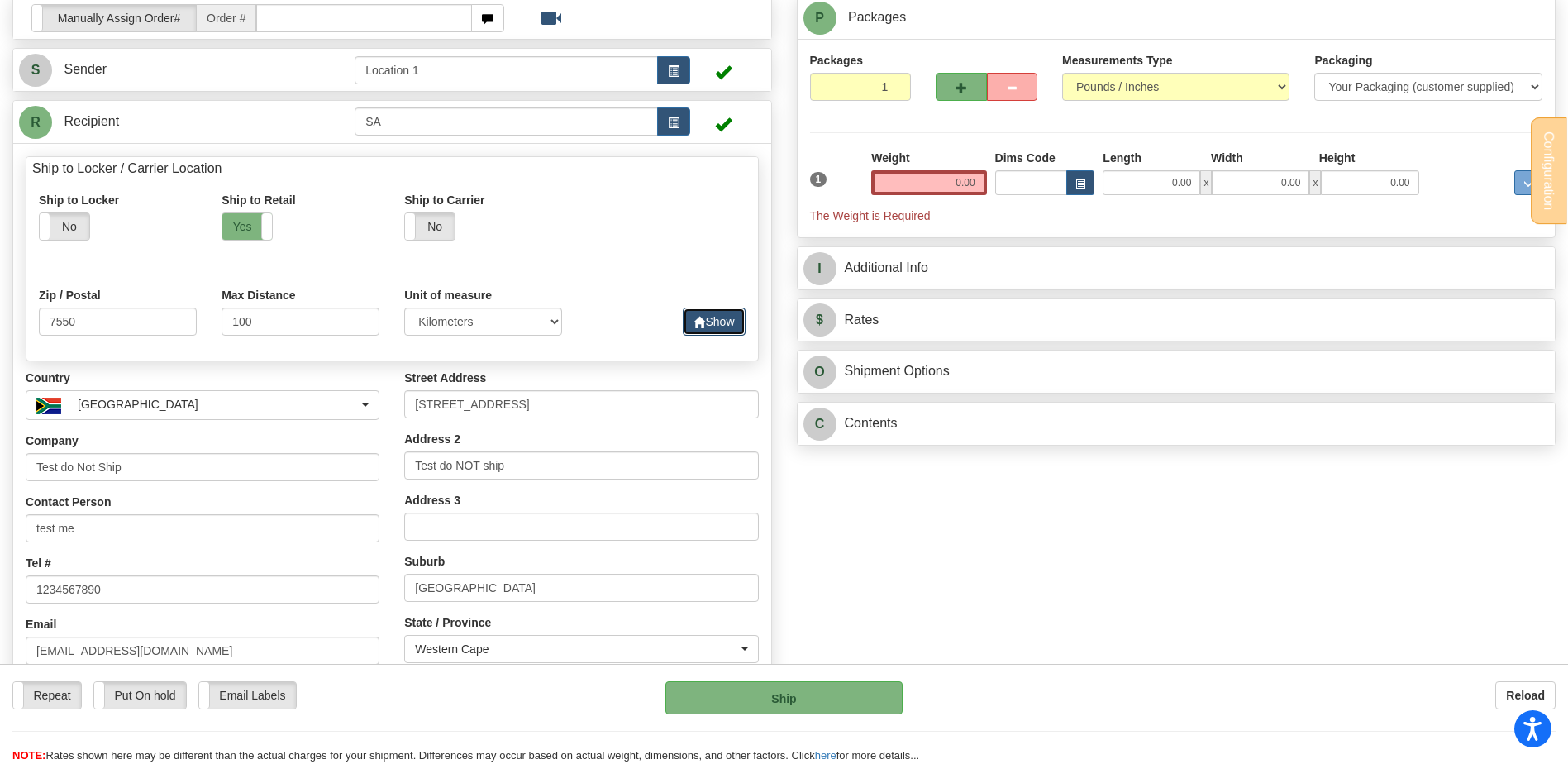
scroll to position [0, 0]
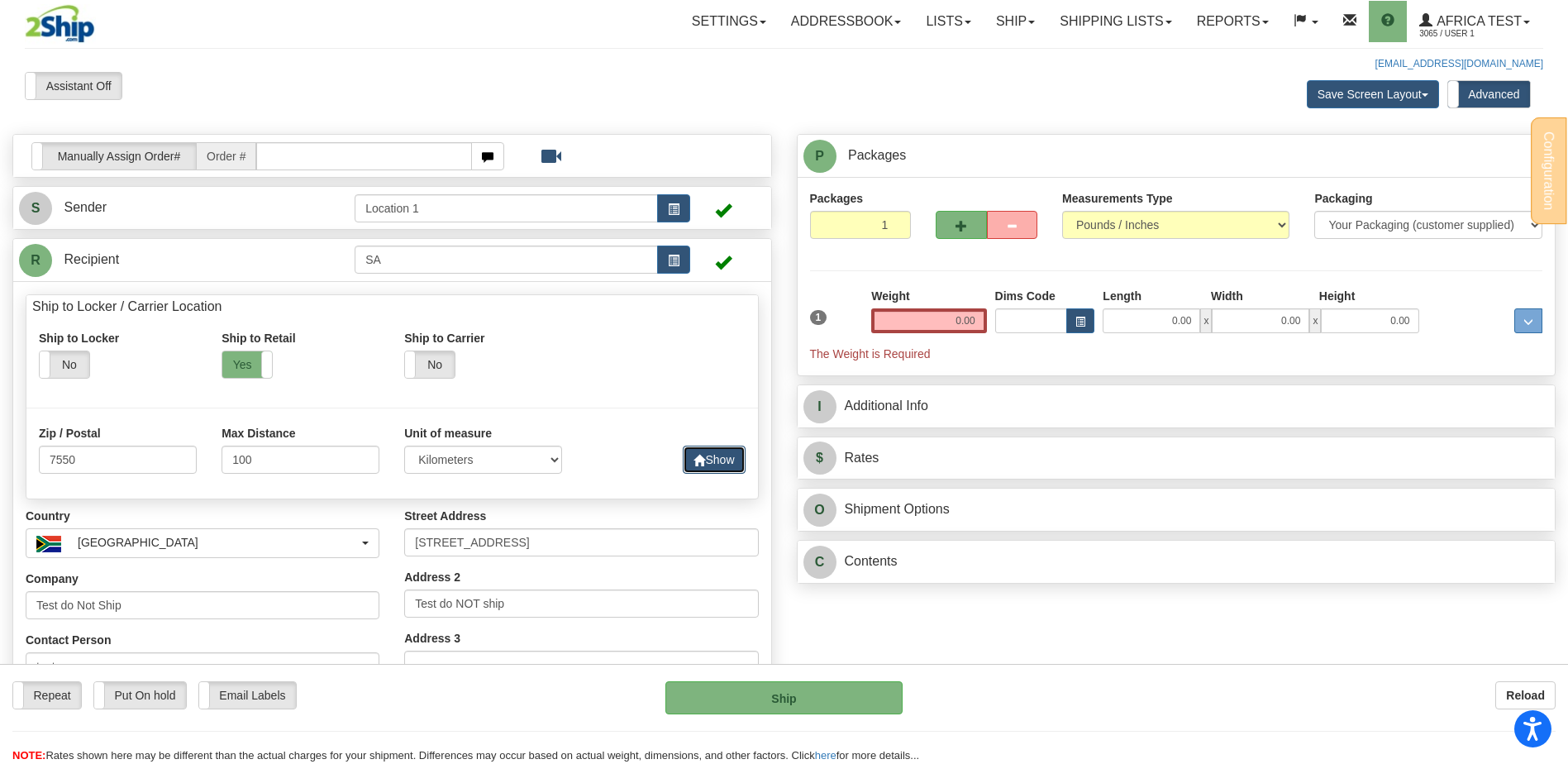
click at [721, 462] on button "Show" at bounding box center [713, 459] width 62 height 28
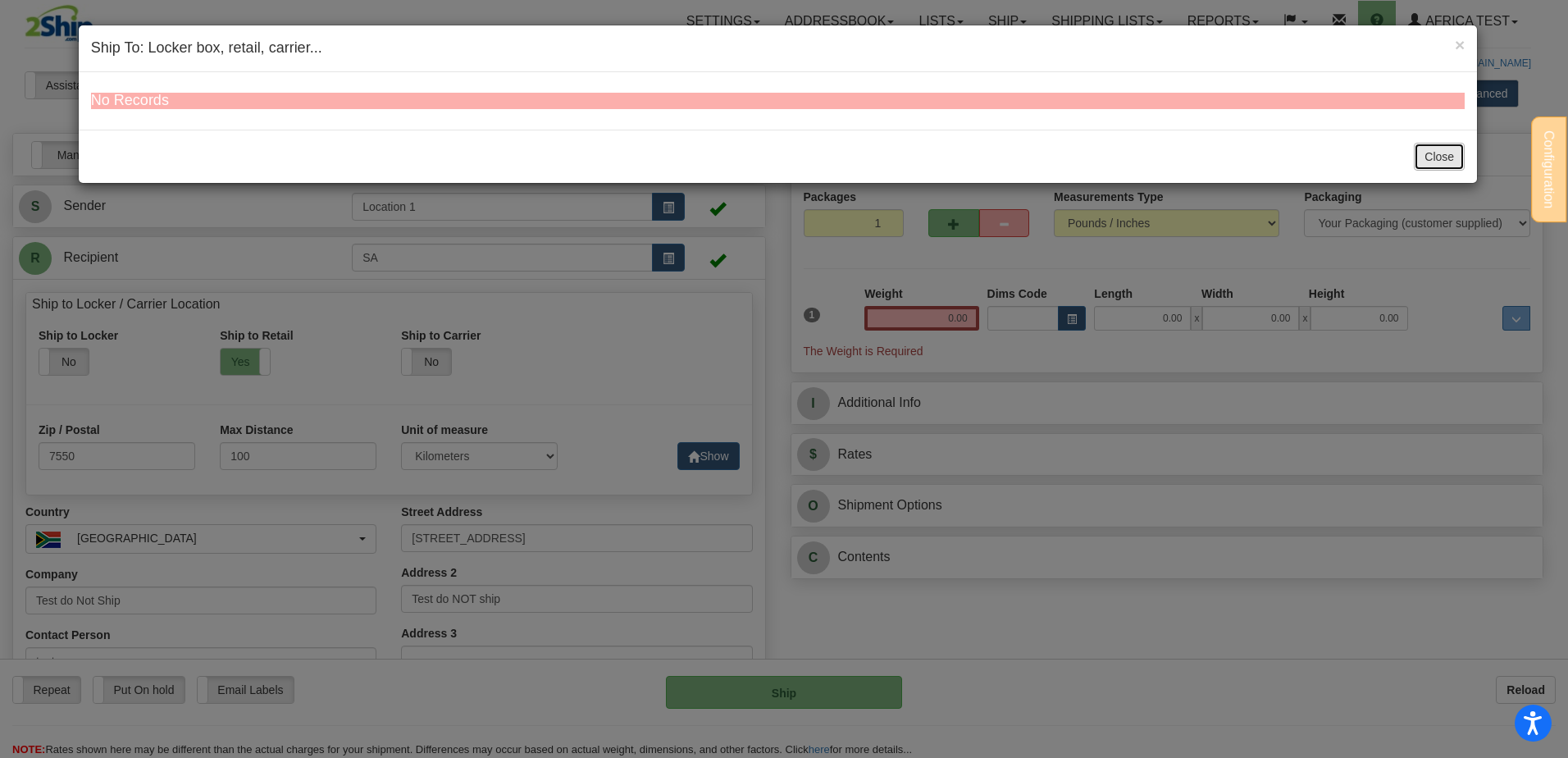
click at [1449, 160] on button "Close" at bounding box center [1439, 156] width 51 height 28
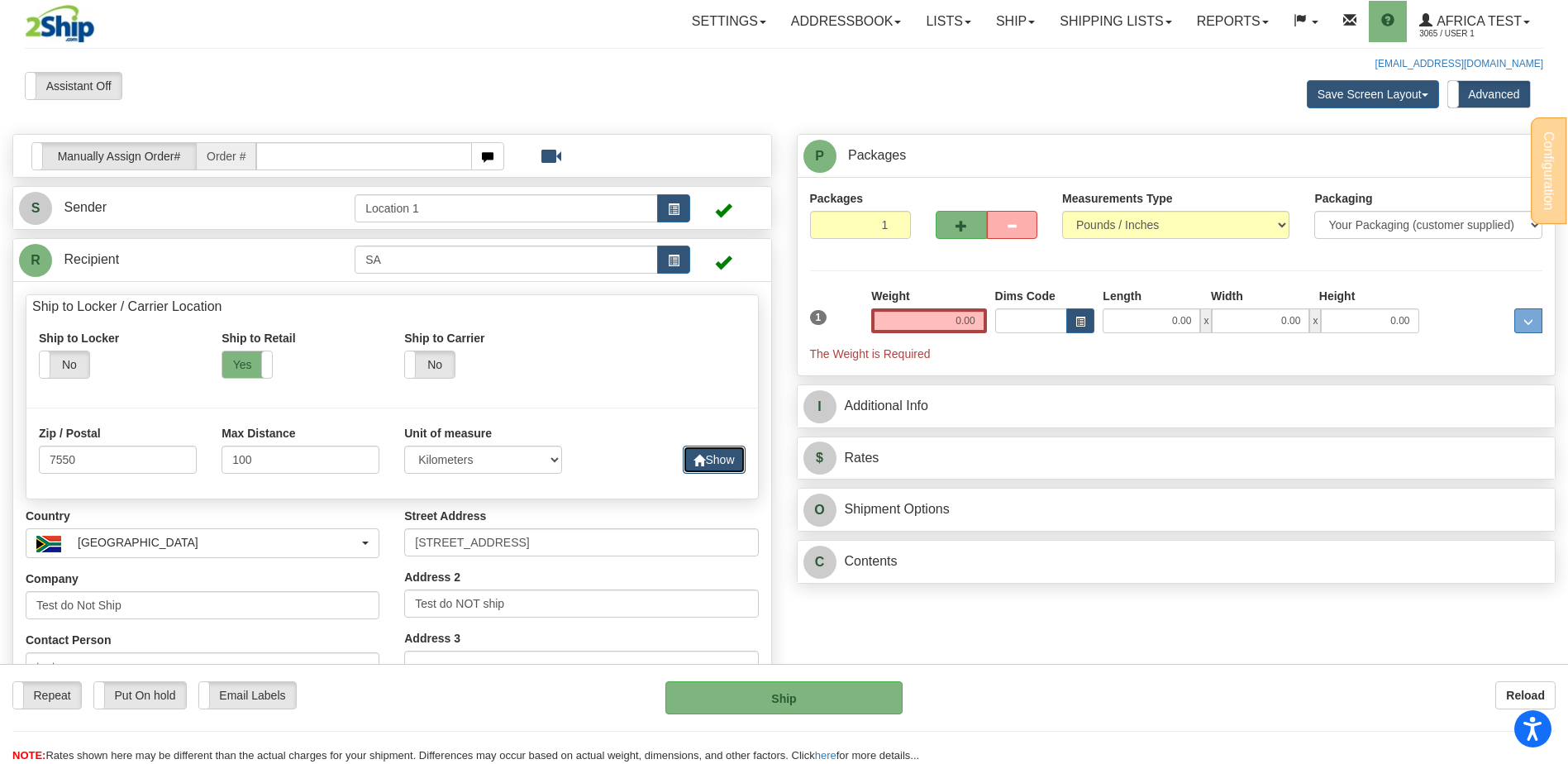
click at [738, 454] on button "Show" at bounding box center [713, 459] width 62 height 28
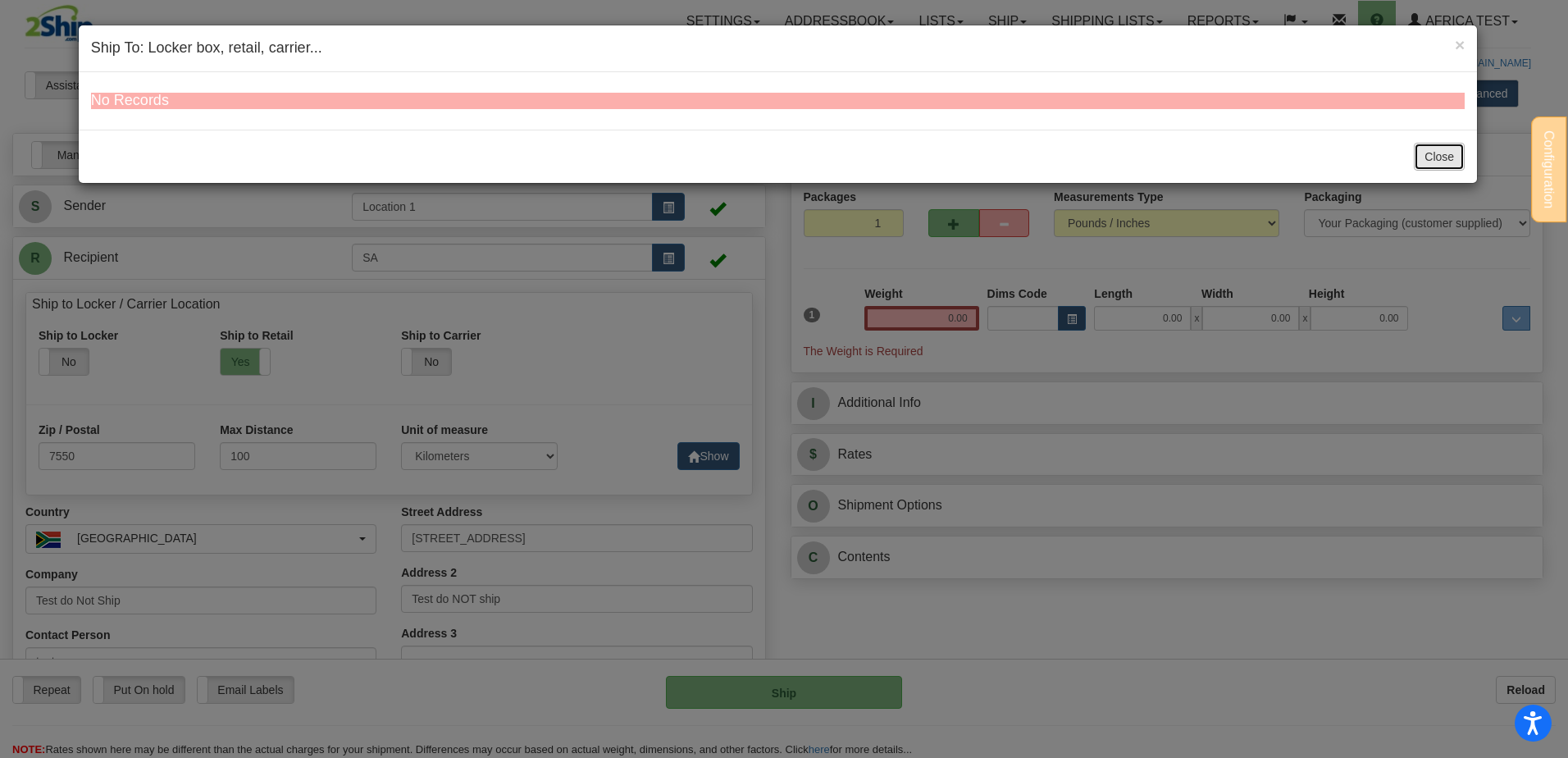
click at [1452, 158] on button "Close" at bounding box center [1439, 156] width 51 height 28
